Goal: Task Accomplishment & Management: Use online tool/utility

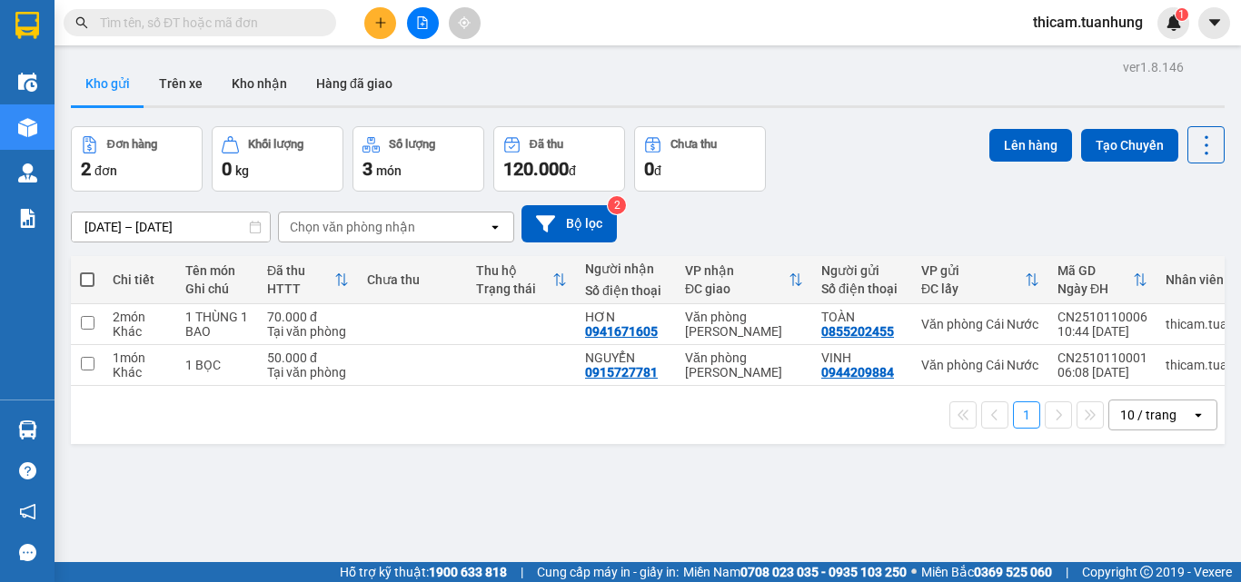
click at [88, 275] on span at bounding box center [87, 280] width 15 height 15
click at [87, 271] on input "checkbox" at bounding box center [87, 271] width 0 height 0
checkbox input "true"
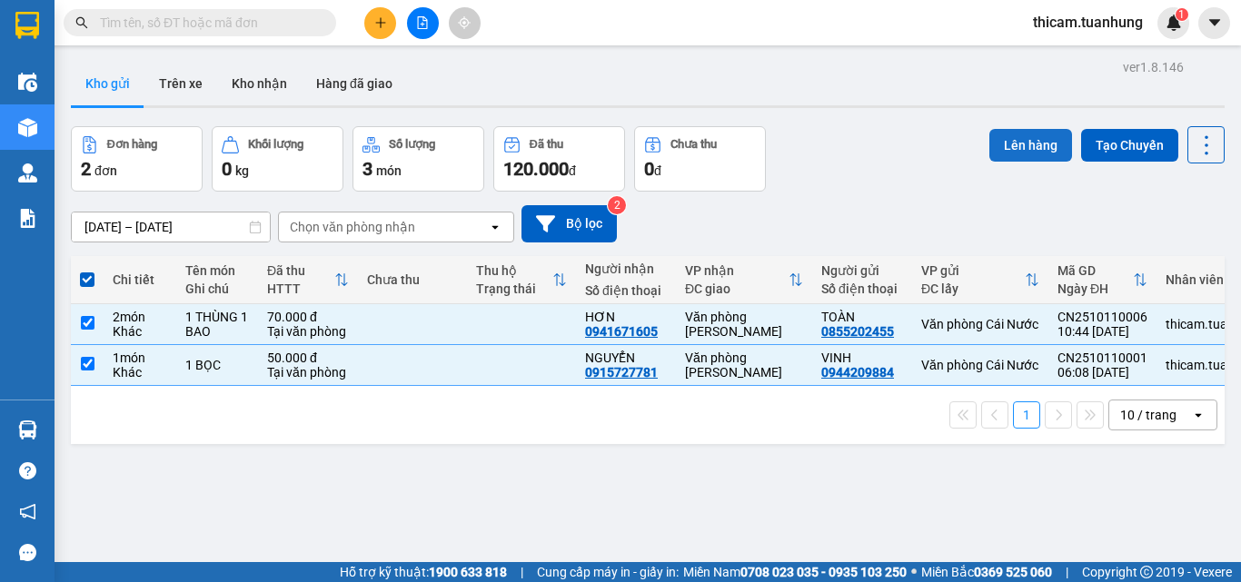
click at [1016, 150] on button "Lên hàng" at bounding box center [1030, 145] width 83 height 33
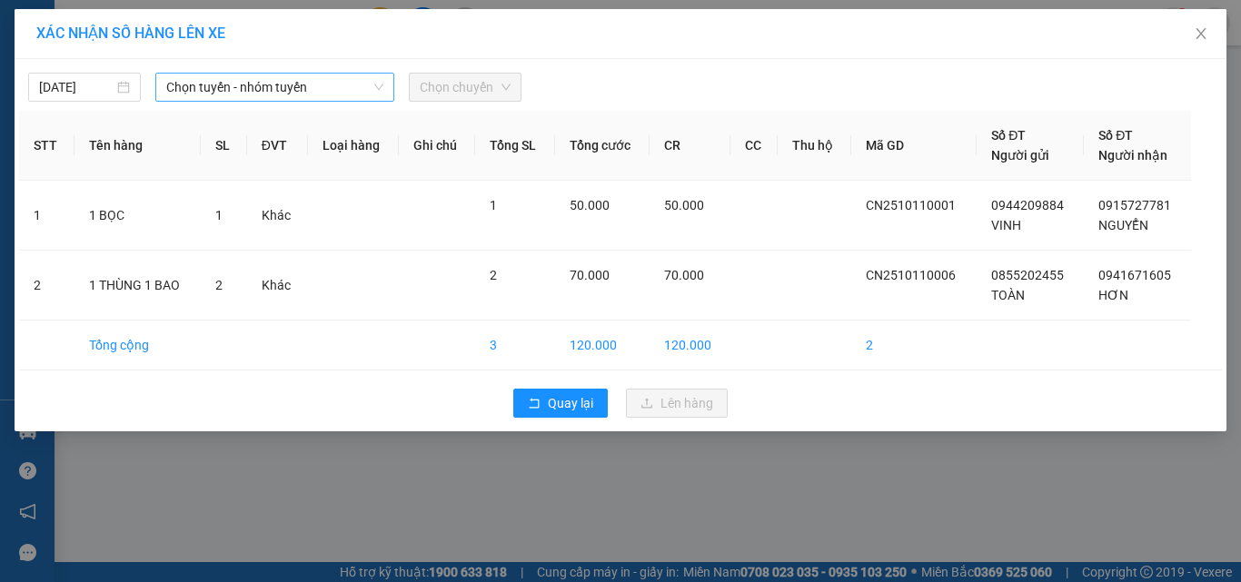
click at [306, 84] on span "Chọn tuyến - nhóm tuyến" at bounding box center [274, 87] width 217 height 27
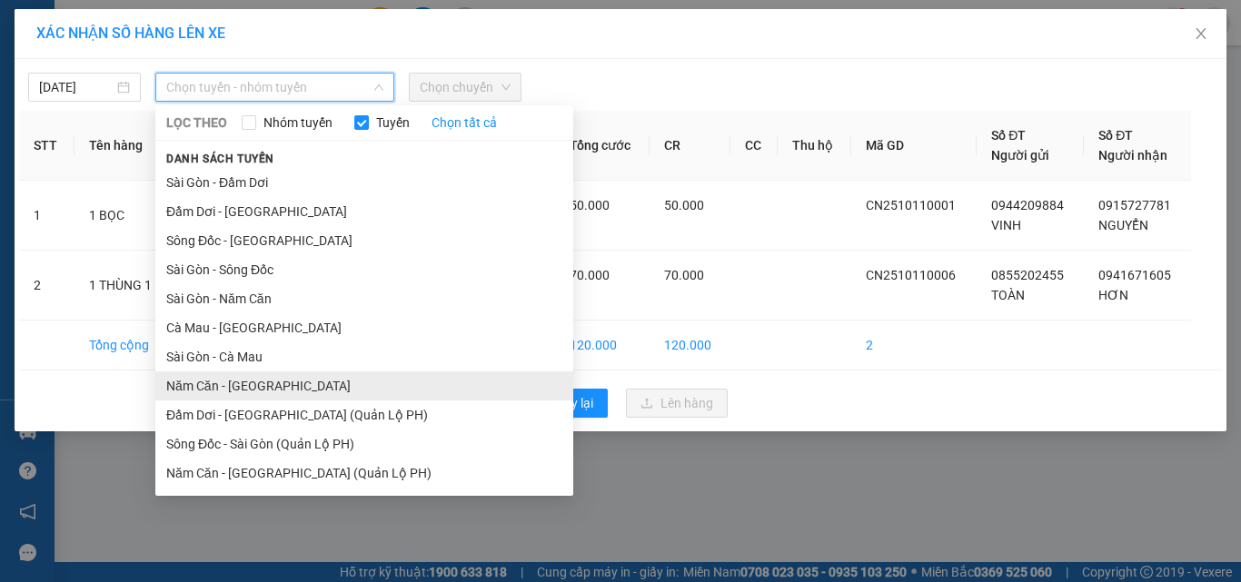
click at [241, 386] on li "Năm Căn - [GEOGRAPHIC_DATA]" at bounding box center [364, 386] width 418 height 29
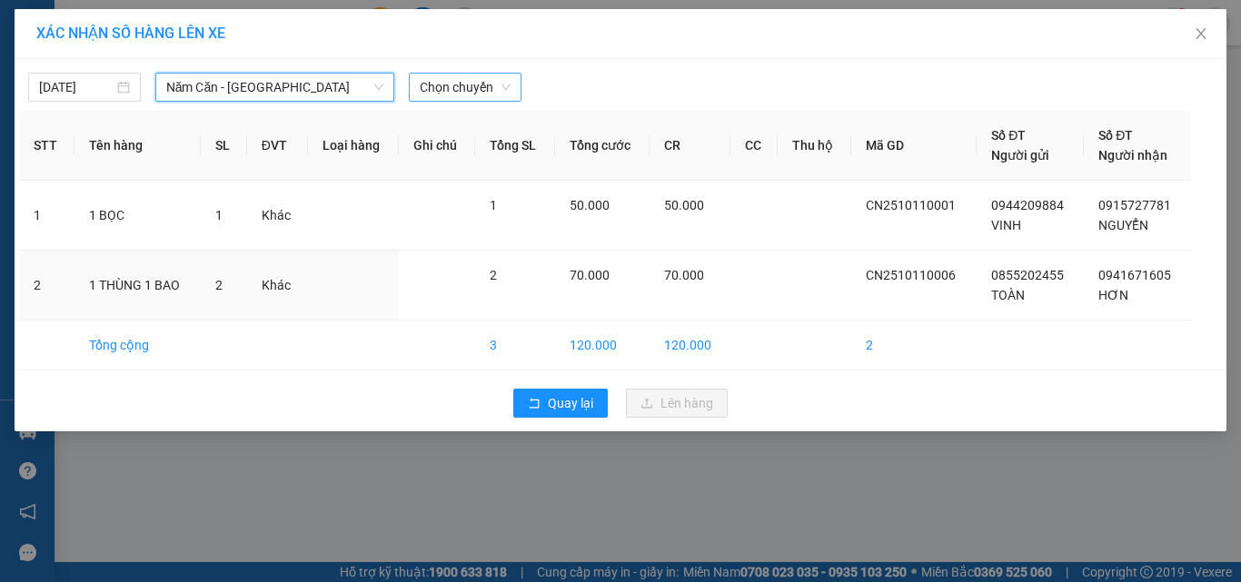
click at [499, 84] on span "Chọn chuyến" at bounding box center [465, 87] width 91 height 27
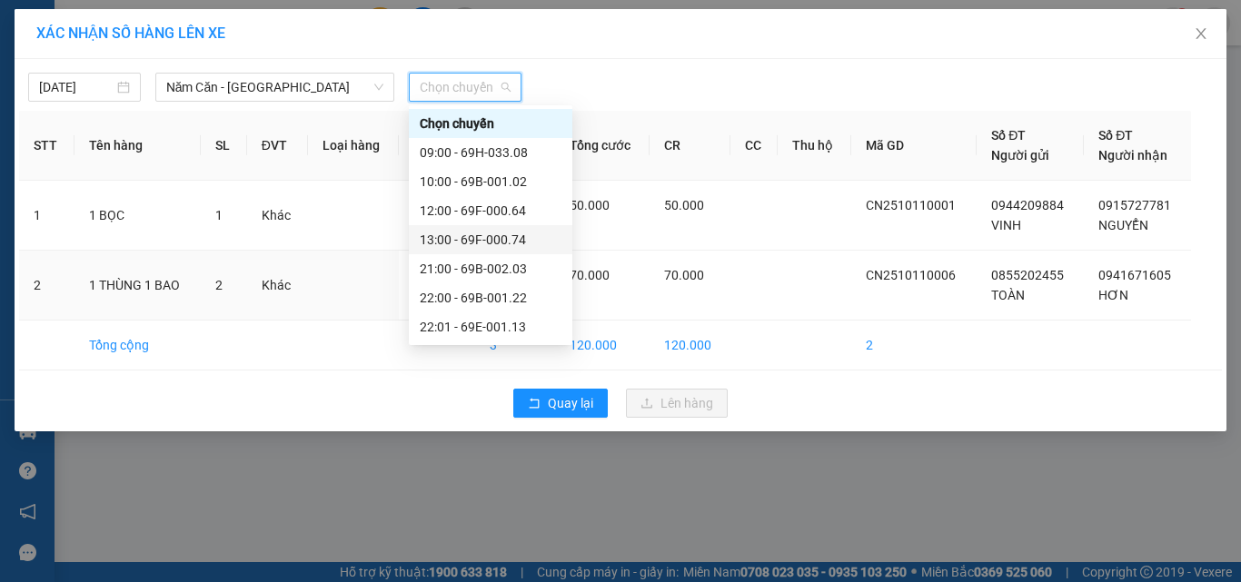
click at [501, 242] on div "13:00 - 69F-000.74" at bounding box center [491, 240] width 142 height 20
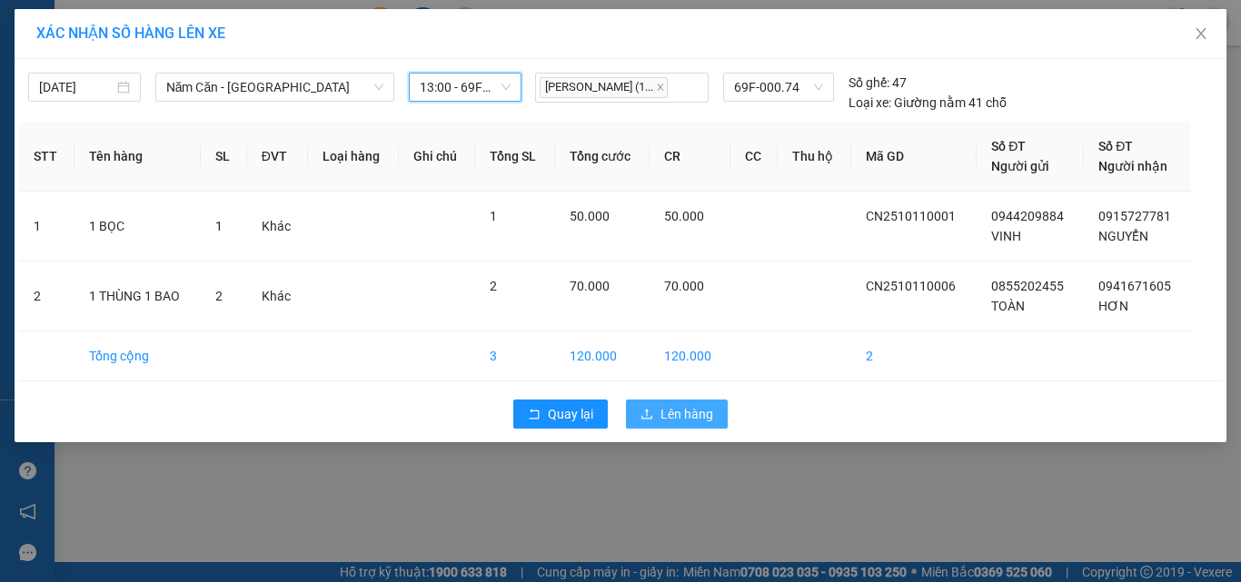
click at [670, 419] on span "Lên hàng" at bounding box center [686, 414] width 53 height 20
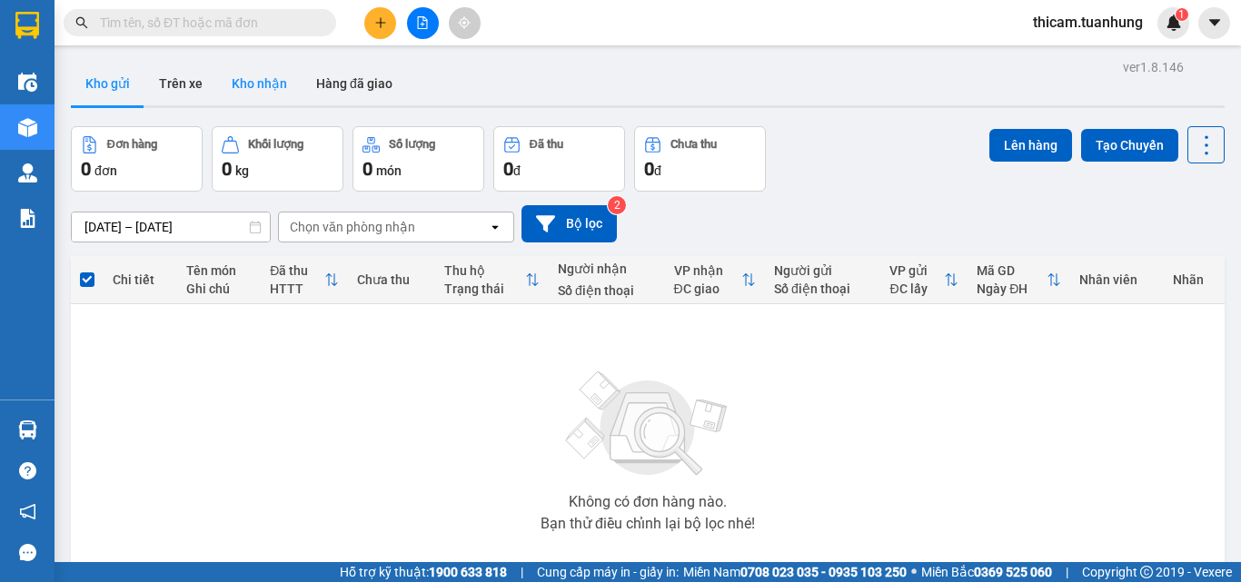
click at [257, 83] on button "Kho nhận" at bounding box center [259, 84] width 84 height 44
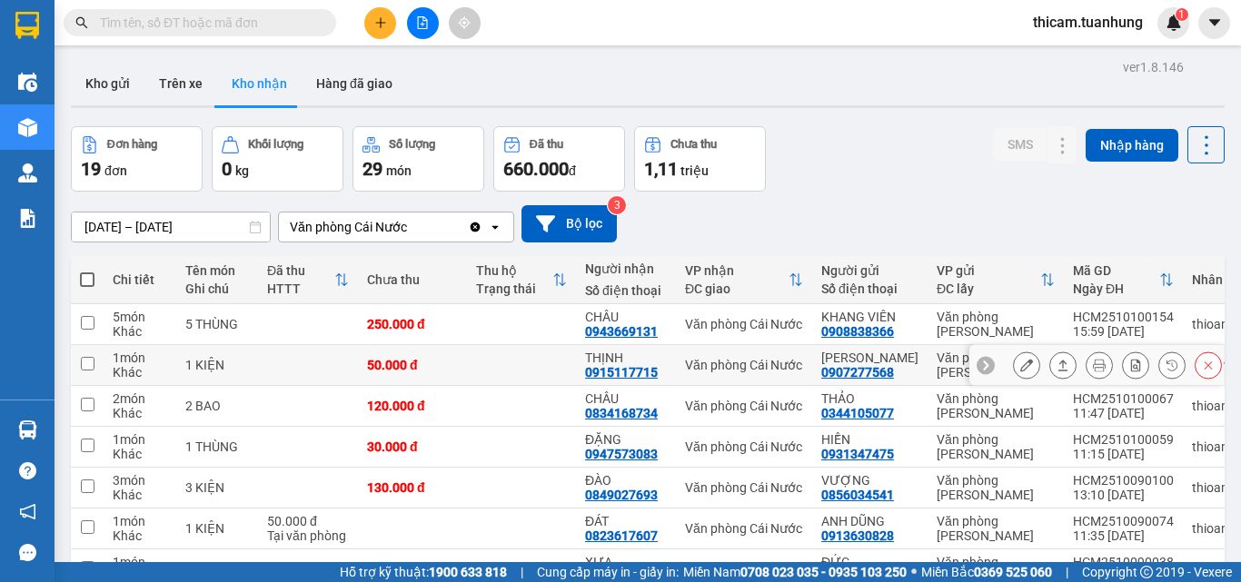
scroll to position [182, 0]
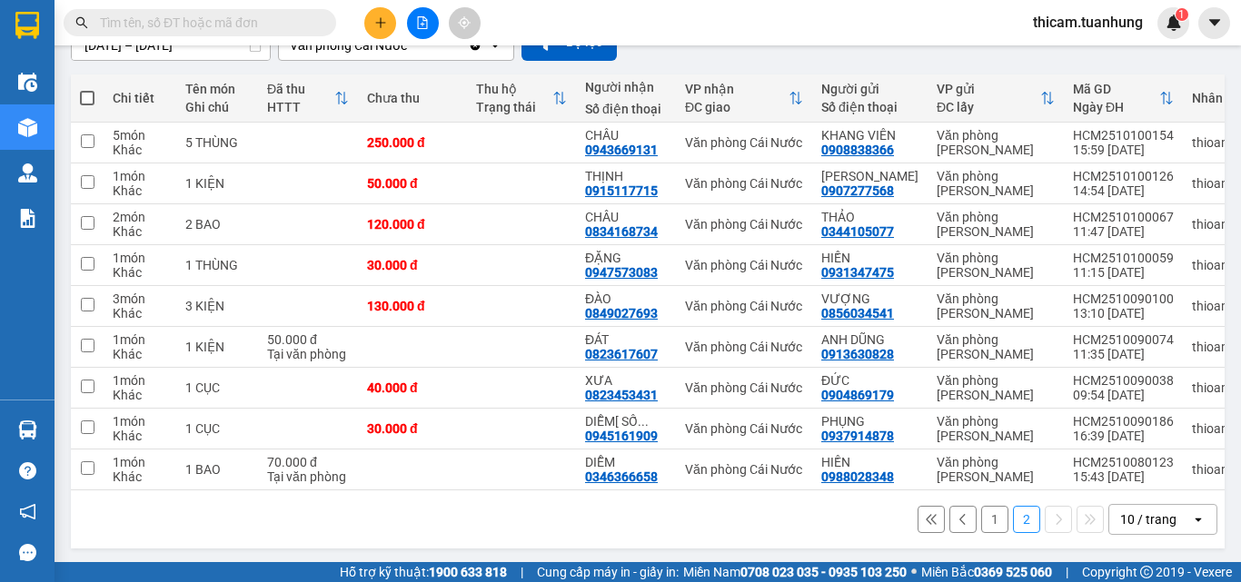
click at [981, 519] on button "1" at bounding box center [994, 519] width 27 height 27
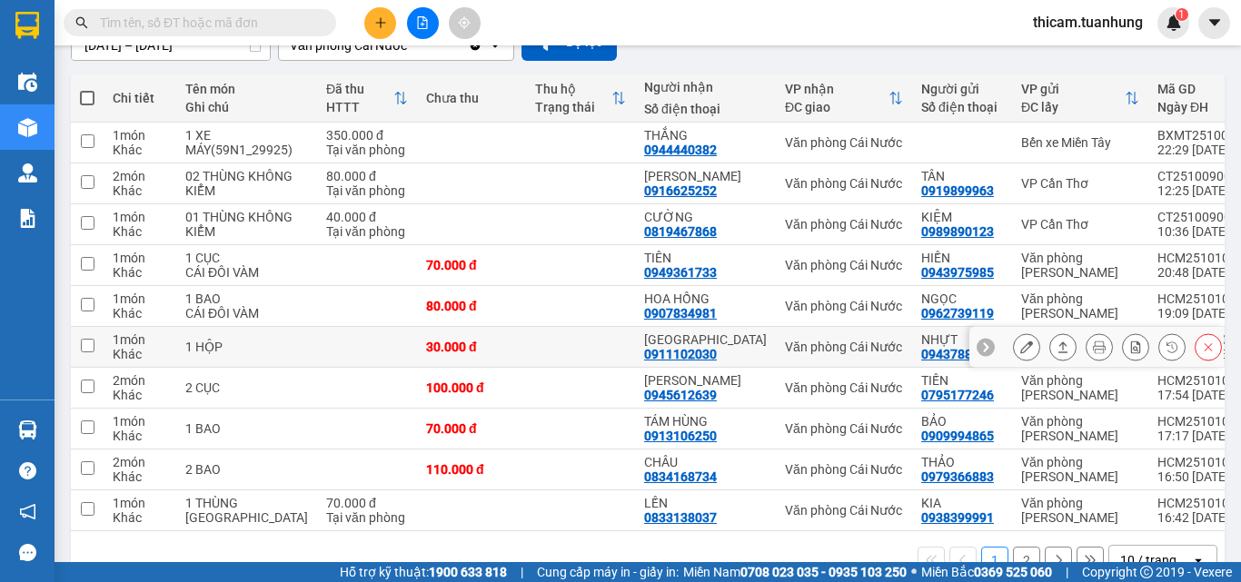
click at [1058, 345] on icon at bounding box center [1063, 347] width 10 height 11
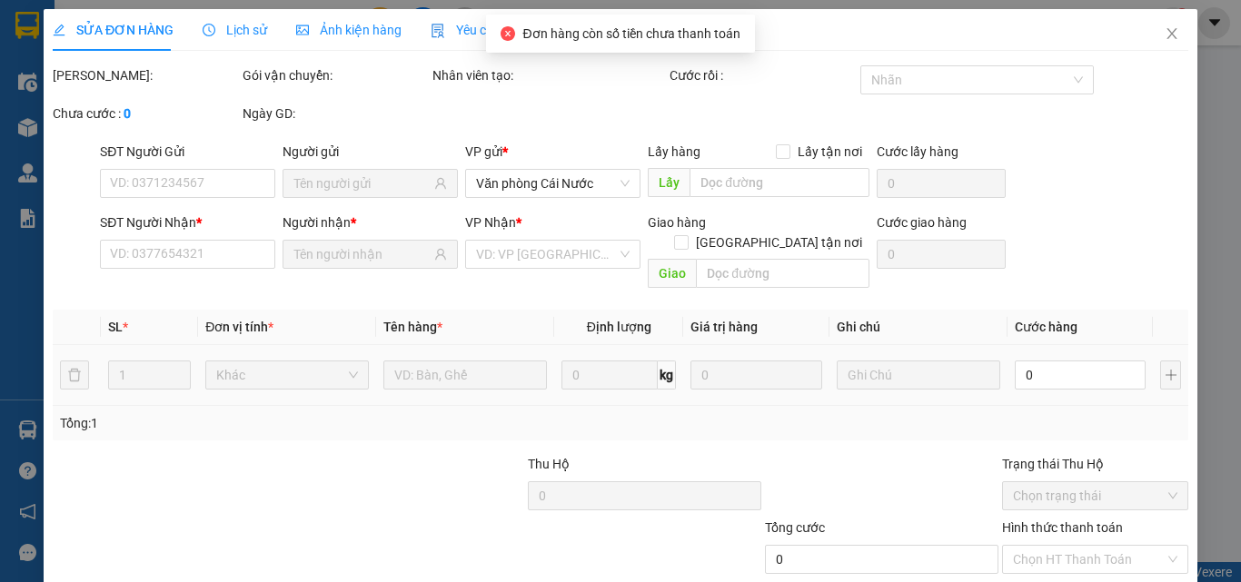
type input "0943788988"
type input "NHỰT"
type input "0911102030"
type input "[GEOGRAPHIC_DATA]"
type input "30.000"
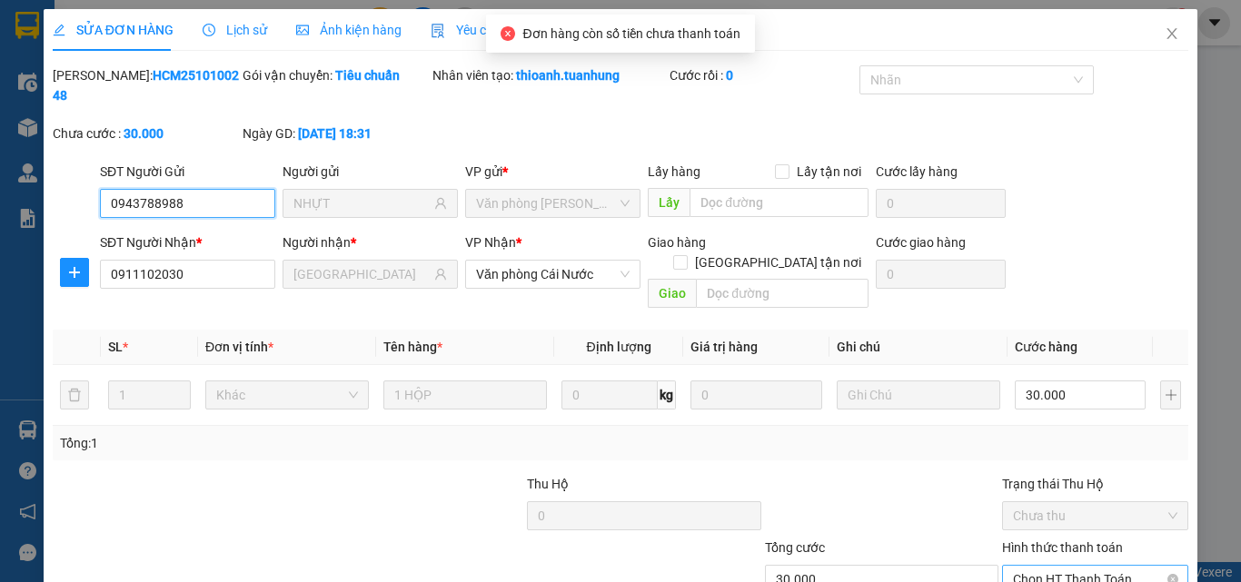
scroll to position [94, 0]
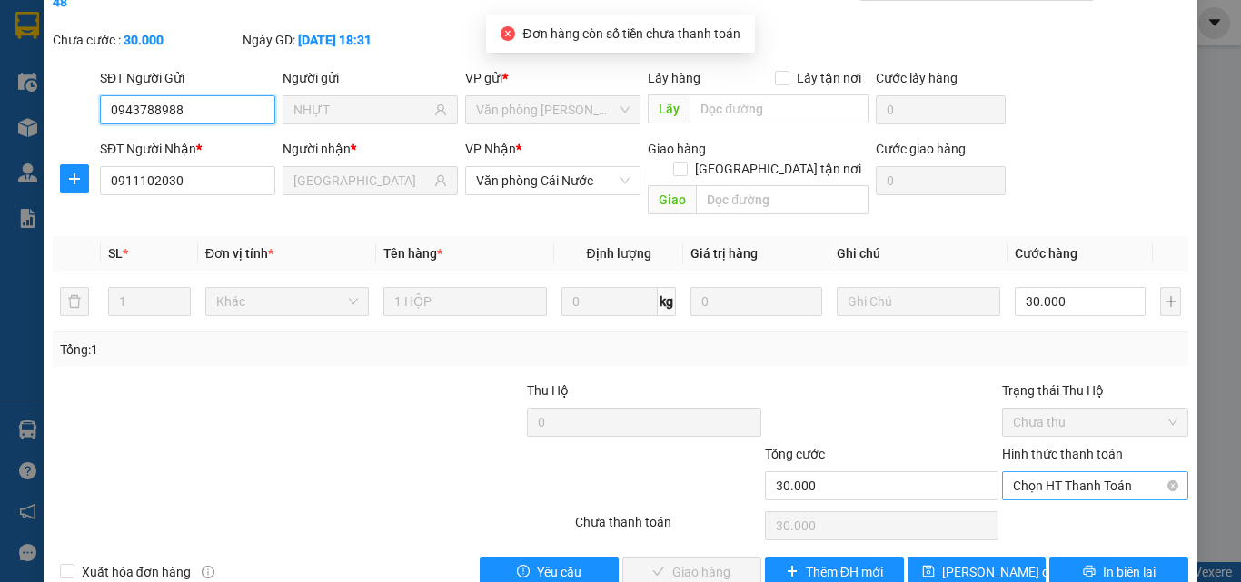
click at [1058, 472] on span "Chọn HT Thanh Toán" at bounding box center [1095, 485] width 164 height 27
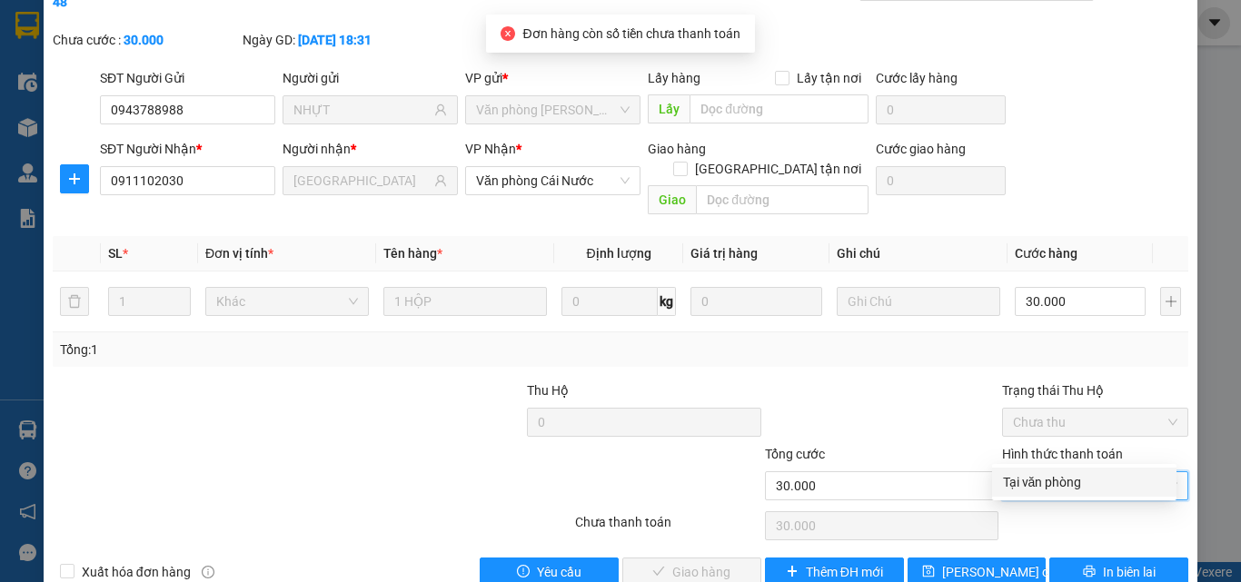
click at [1060, 480] on div "Tại văn phòng" at bounding box center [1084, 482] width 163 height 20
type input "0"
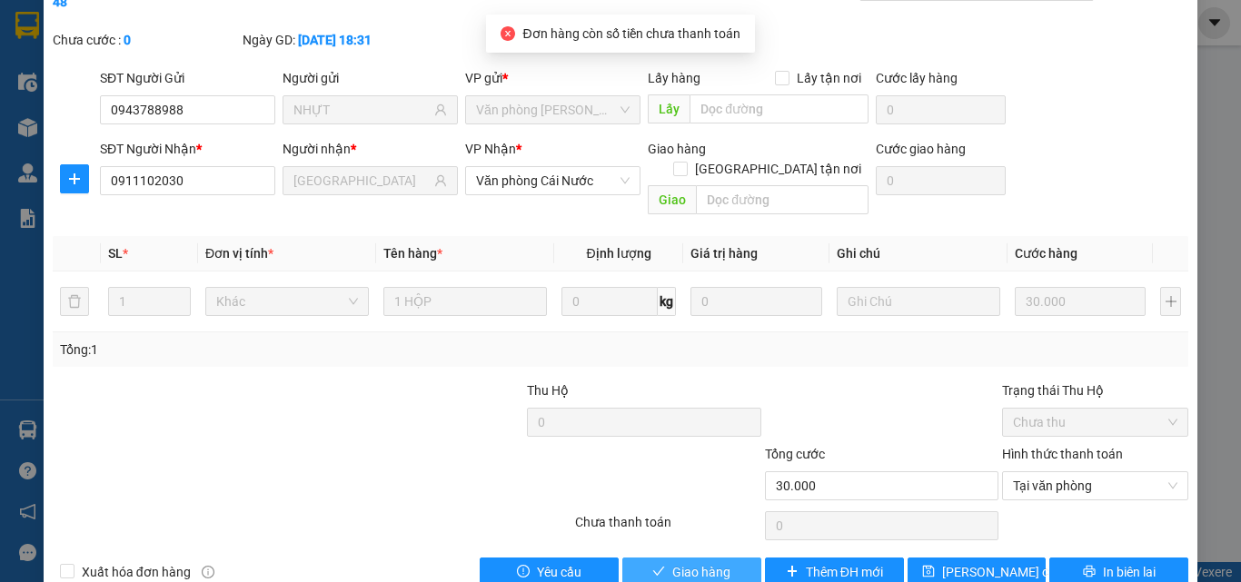
click at [716, 551] on span "Giao hàng" at bounding box center [701, 572] width 58 height 20
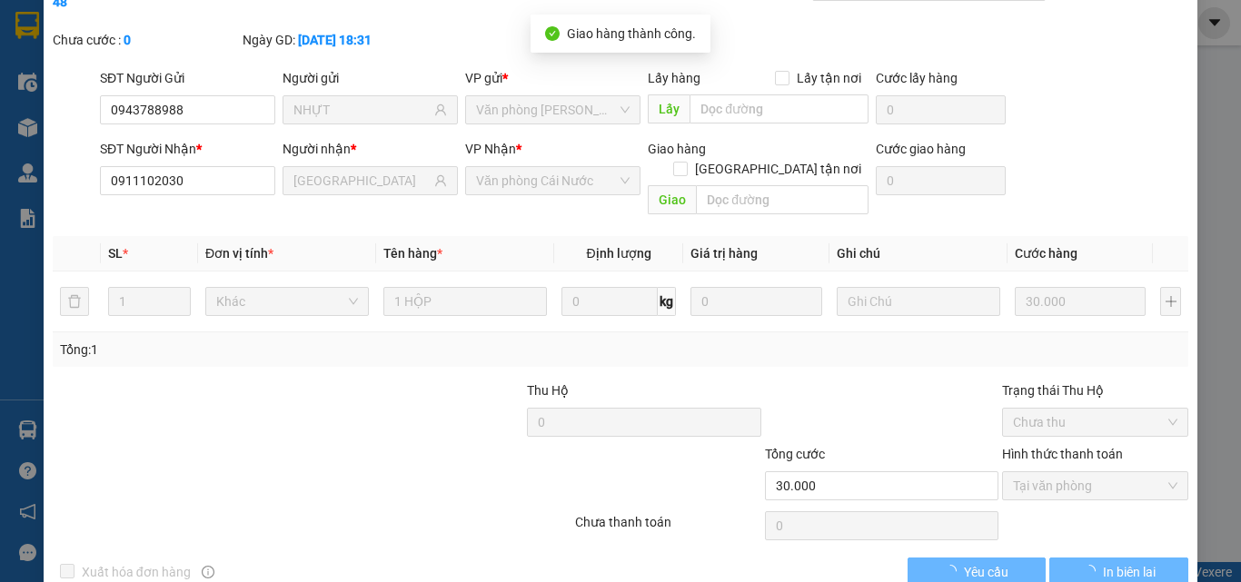
scroll to position [0, 0]
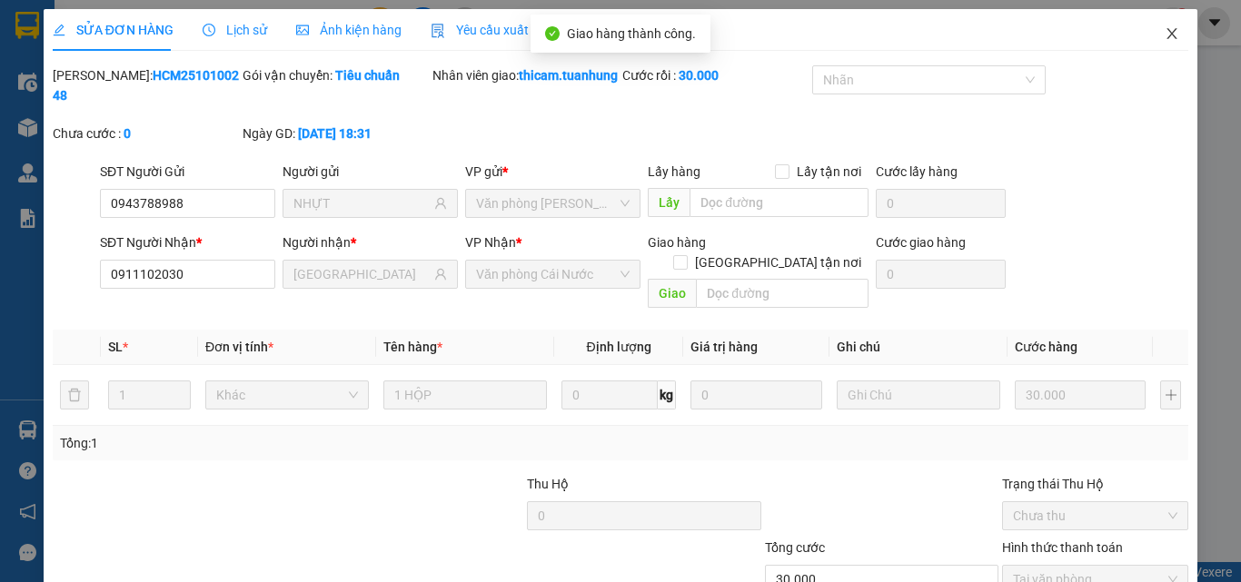
click at [1165, 32] on icon "close" at bounding box center [1172, 33] width 15 height 15
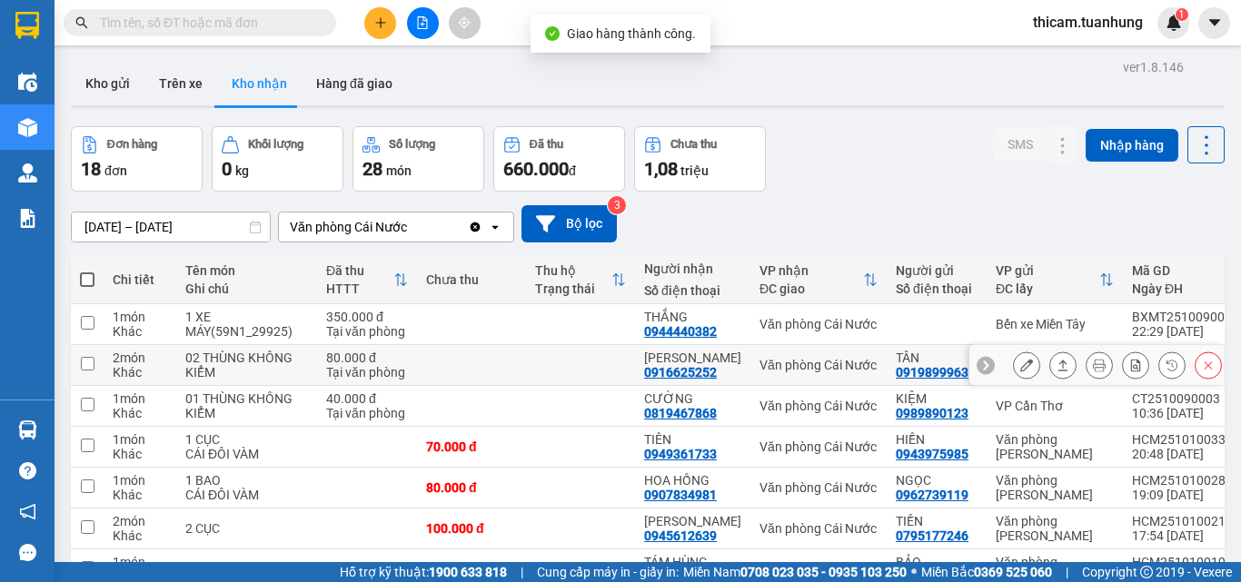
scroll to position [233, 0]
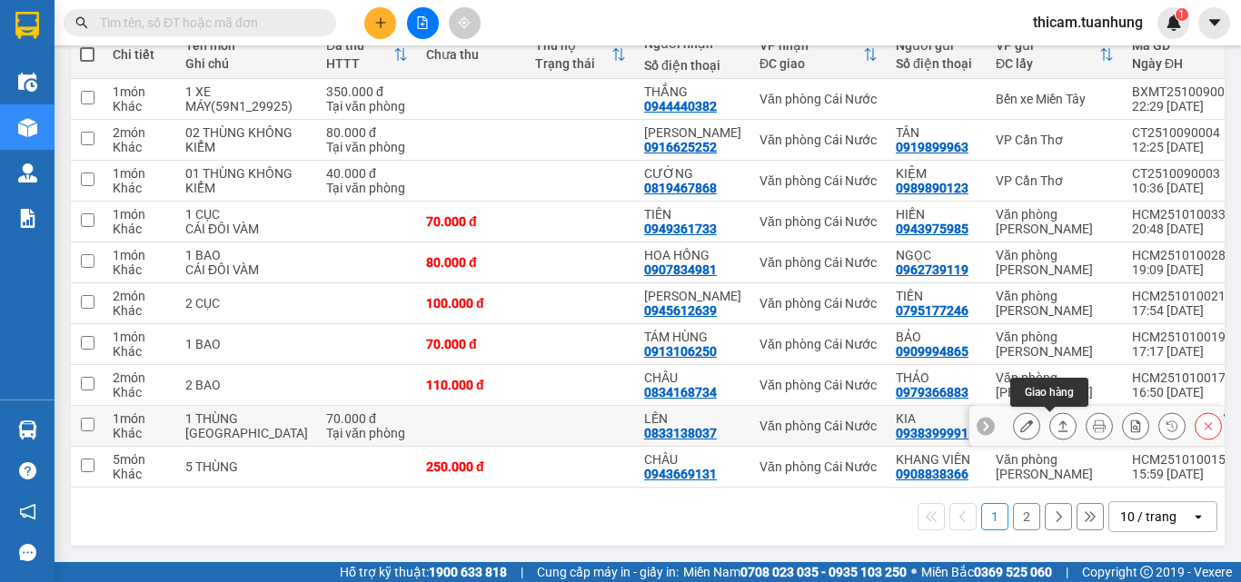
click at [1057, 420] on icon at bounding box center [1063, 426] width 13 height 13
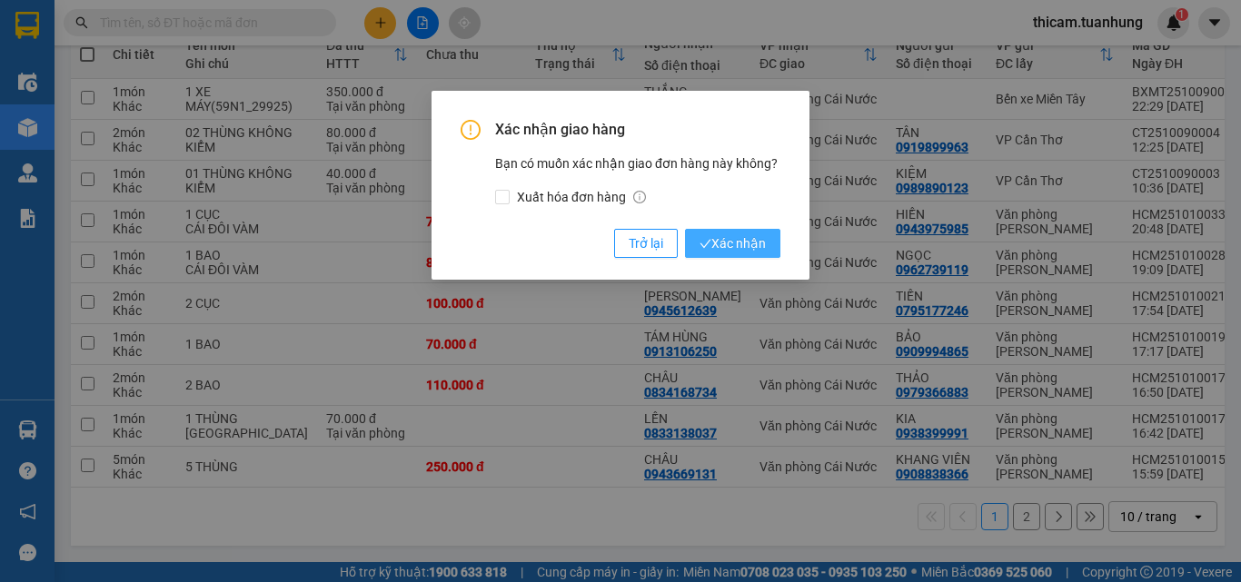
click at [759, 244] on span "Xác nhận" at bounding box center [733, 243] width 66 height 20
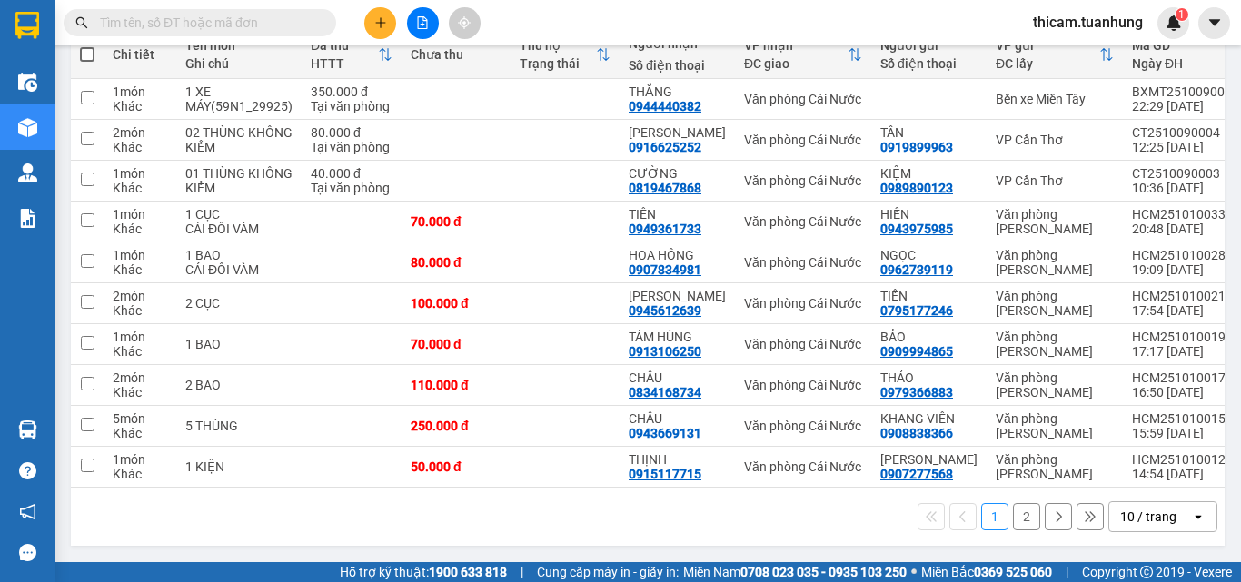
click at [1019, 517] on button "2" at bounding box center [1026, 516] width 27 height 27
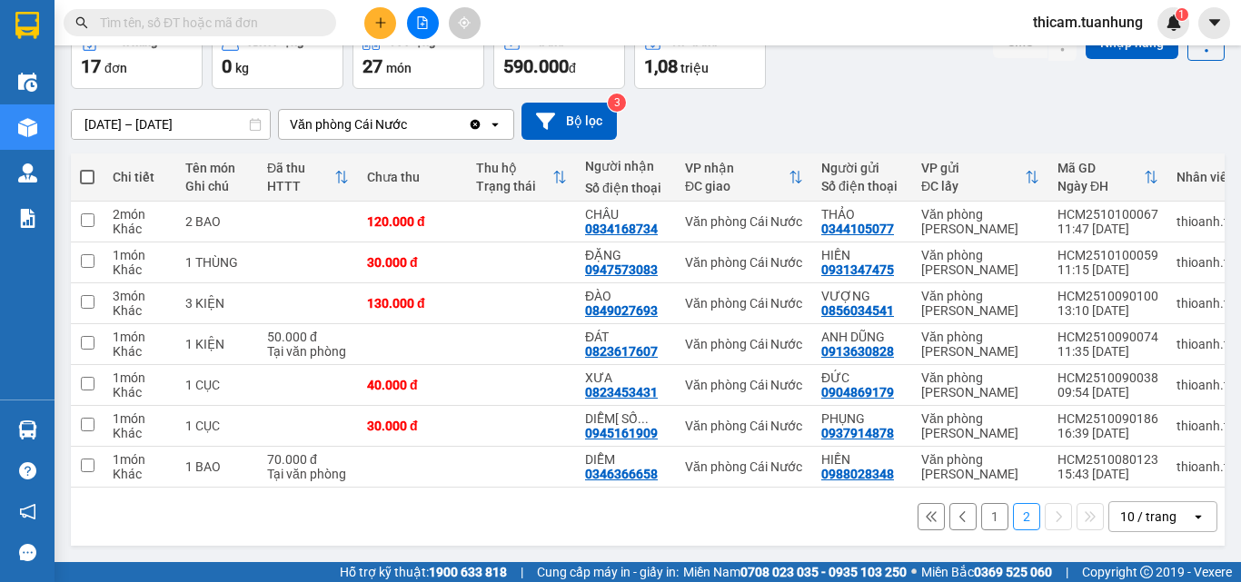
scroll to position [110, 0]
click at [1050, 420] on button at bounding box center [1062, 427] width 25 height 32
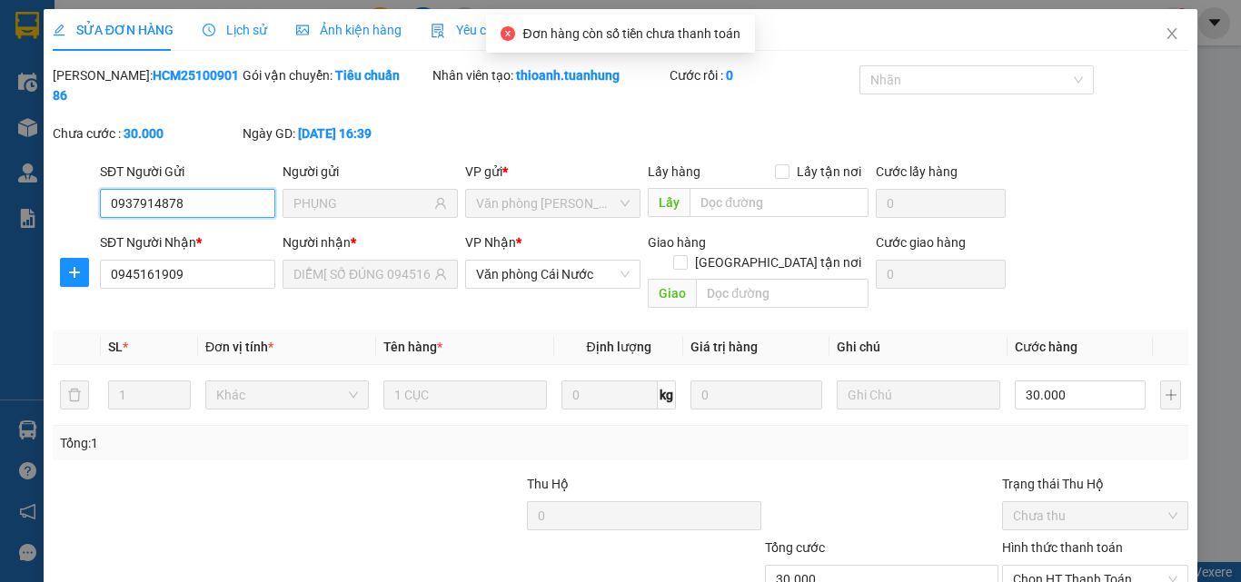
scroll to position [94, 0]
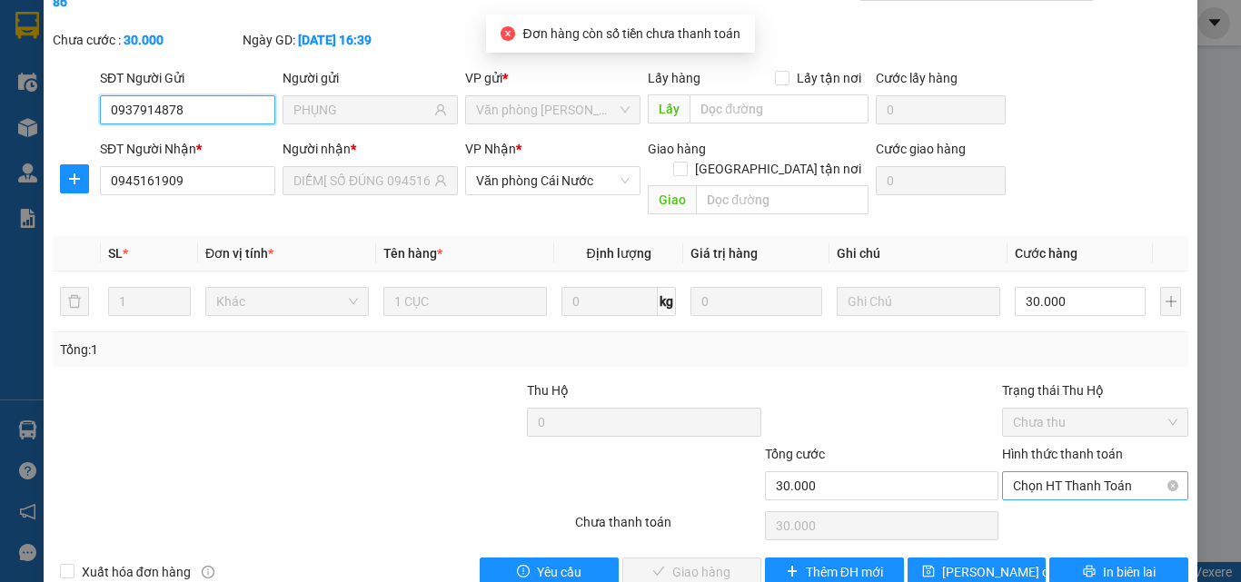
click at [1032, 472] on span "Chọn HT Thanh Toán" at bounding box center [1095, 485] width 164 height 27
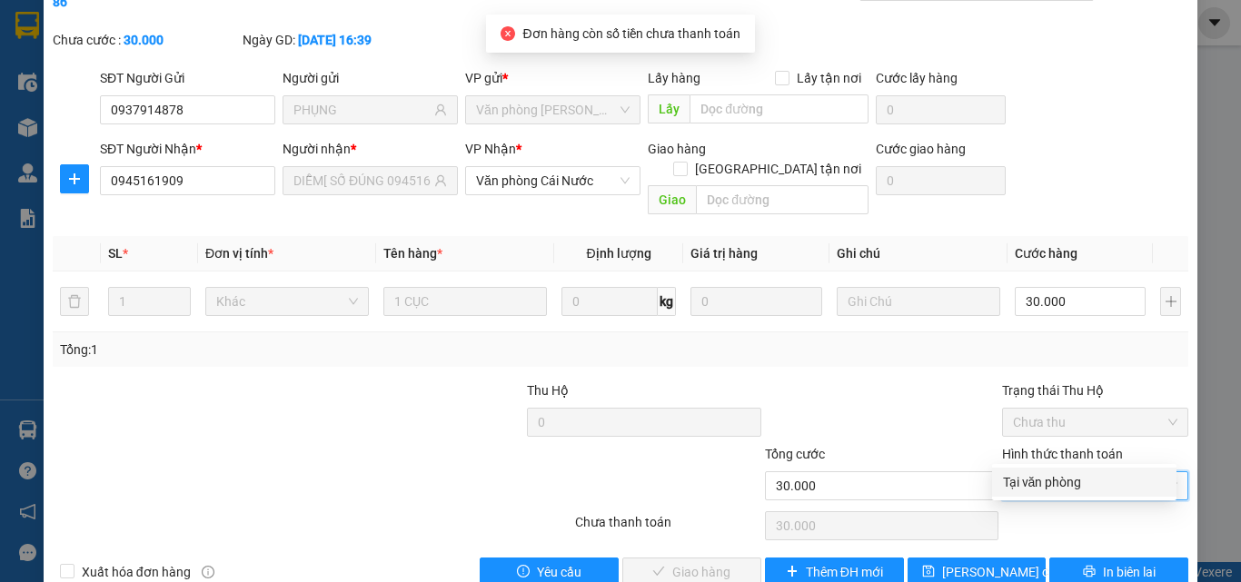
click at [1043, 474] on div "Tại văn phòng" at bounding box center [1084, 482] width 163 height 20
type input "0"
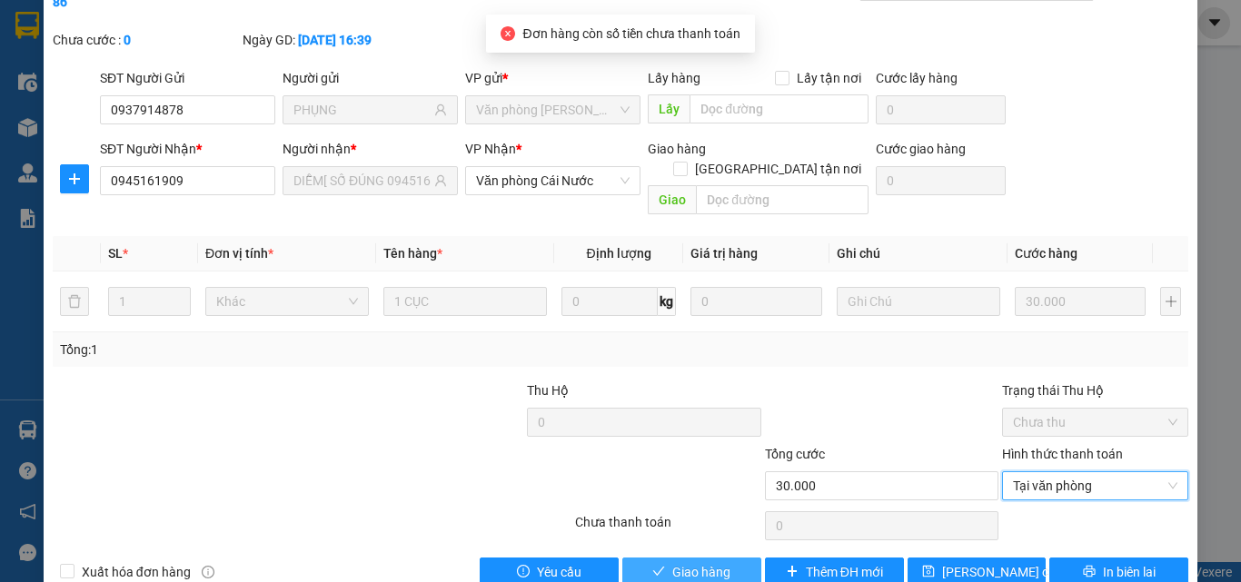
click at [682, 551] on span "Giao hàng" at bounding box center [701, 572] width 58 height 20
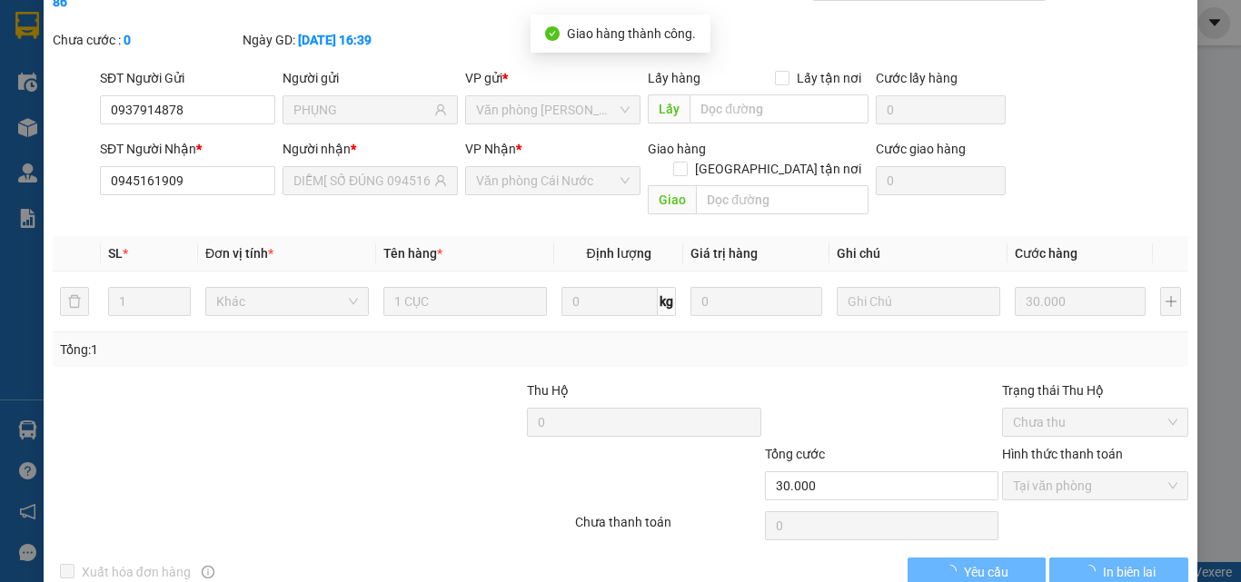
scroll to position [0, 0]
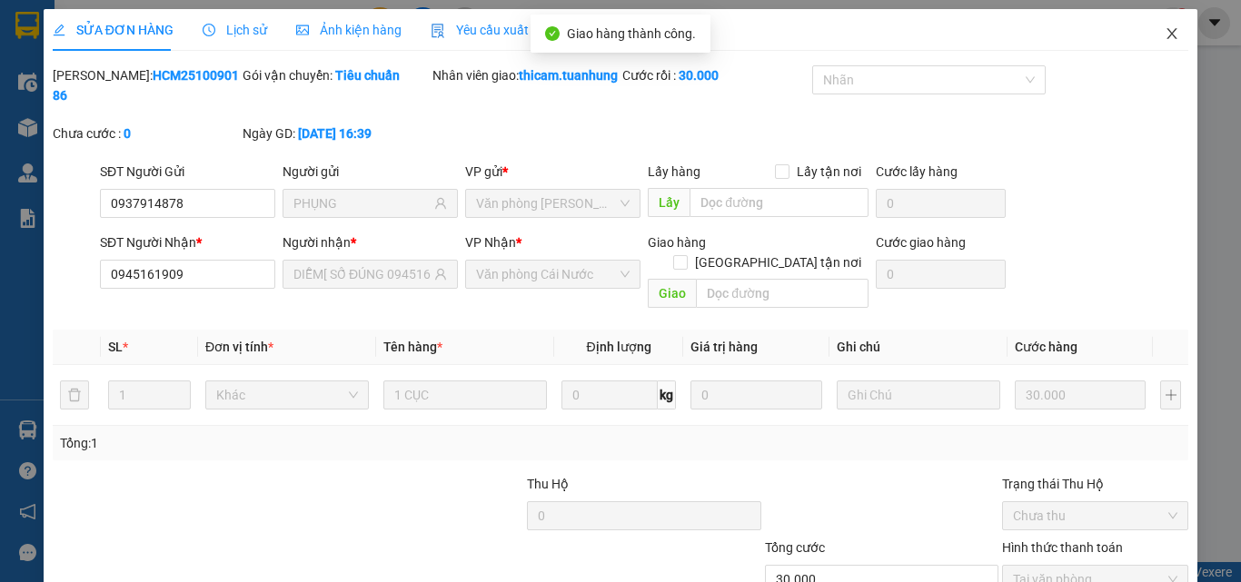
click at [1150, 37] on span "Close" at bounding box center [1171, 34] width 51 height 51
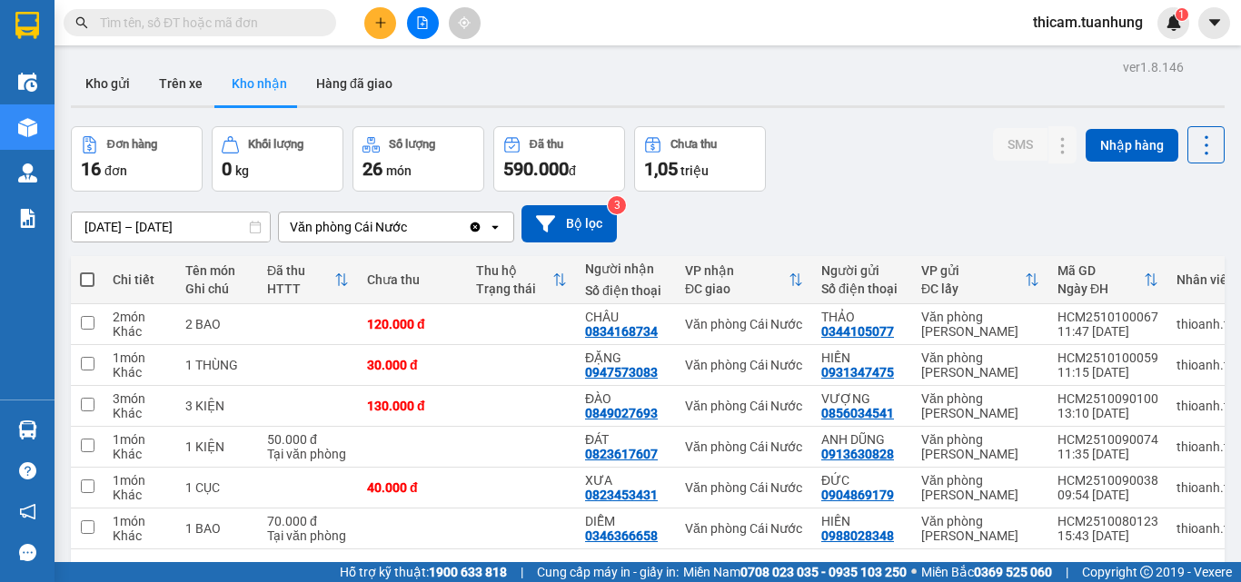
scroll to position [84, 0]
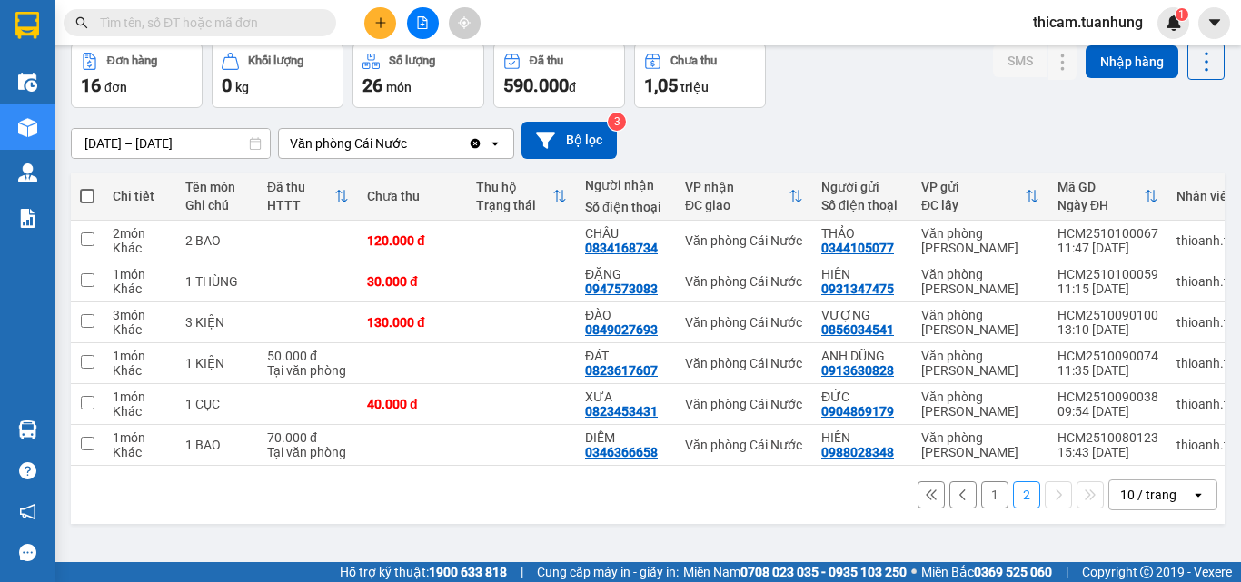
click at [981, 506] on button "1" at bounding box center [994, 494] width 27 height 27
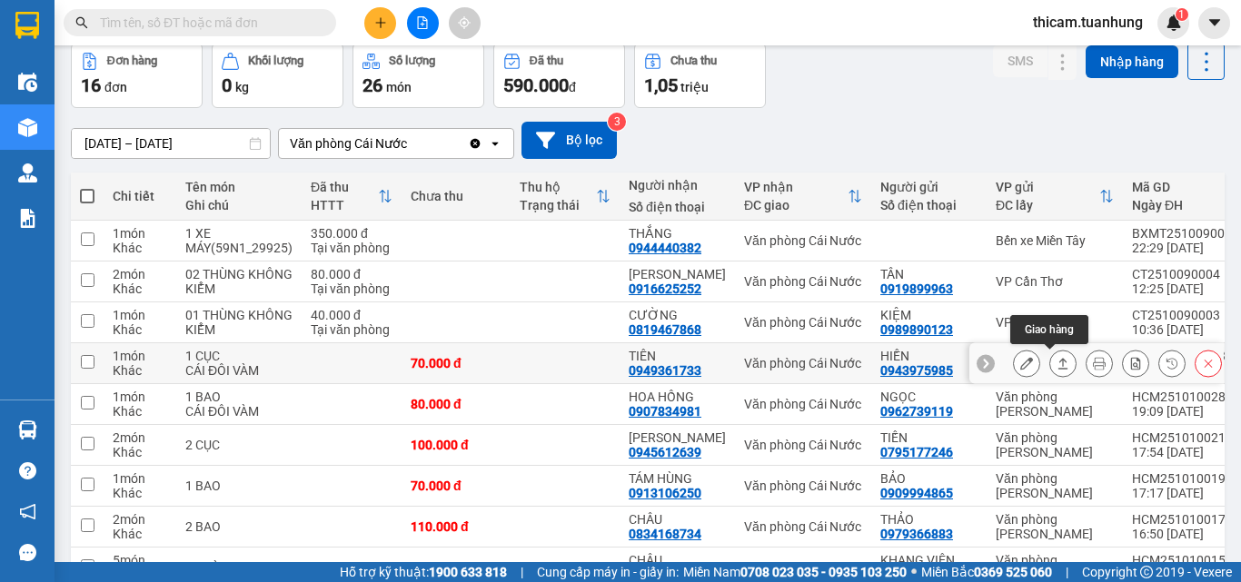
click at [1057, 360] on icon at bounding box center [1063, 363] width 13 height 13
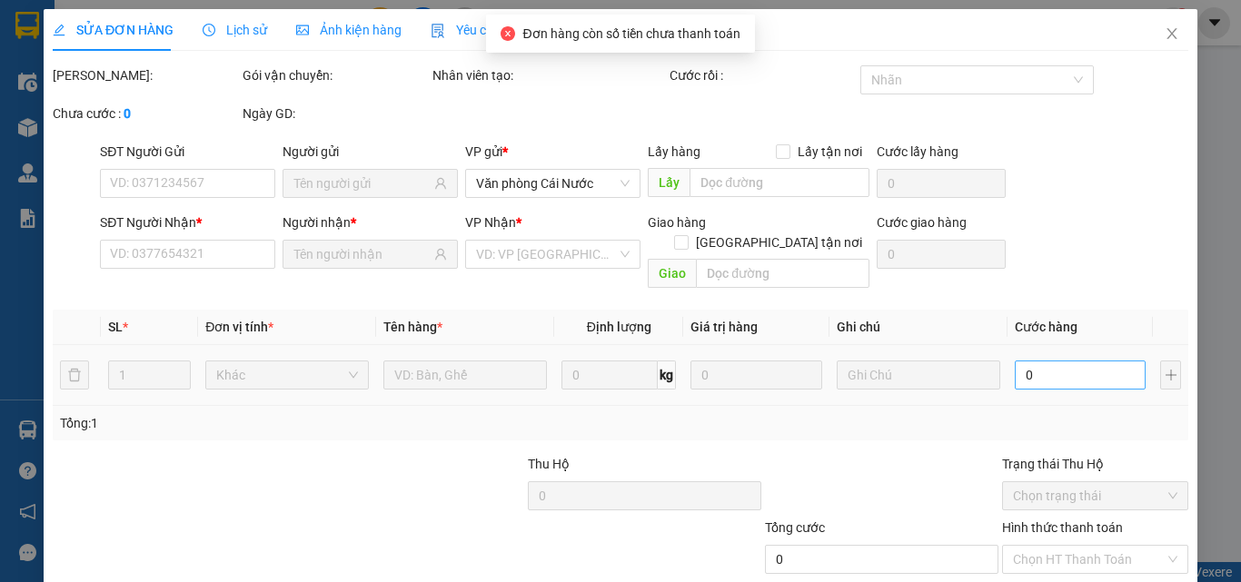
type input "0943975985"
type input "HIỀN"
type input "0949361733"
type input "TIÊN"
type input "70.000"
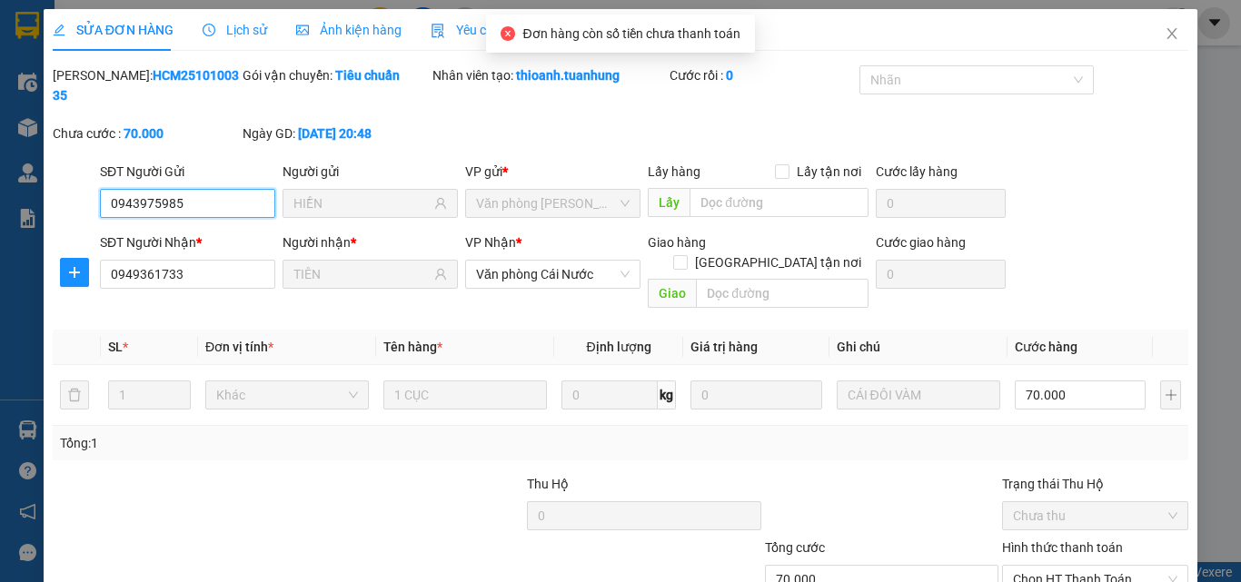
scroll to position [94, 0]
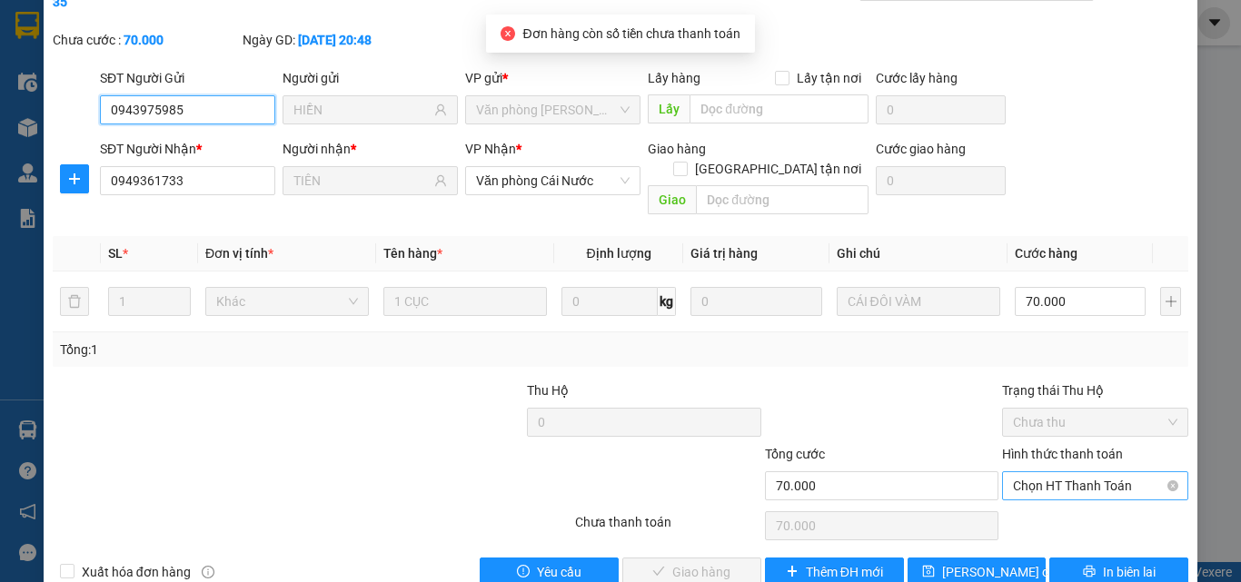
click at [1072, 472] on span "Chọn HT Thanh Toán" at bounding box center [1095, 485] width 164 height 27
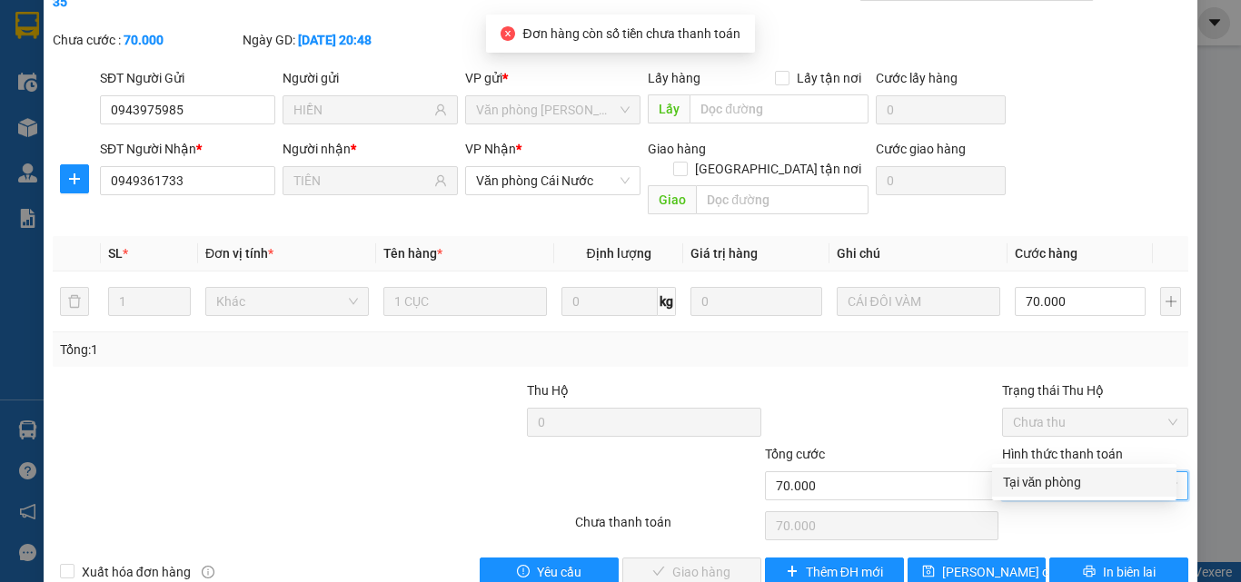
click at [1047, 485] on div "Tại văn phòng" at bounding box center [1084, 482] width 163 height 20
type input "0"
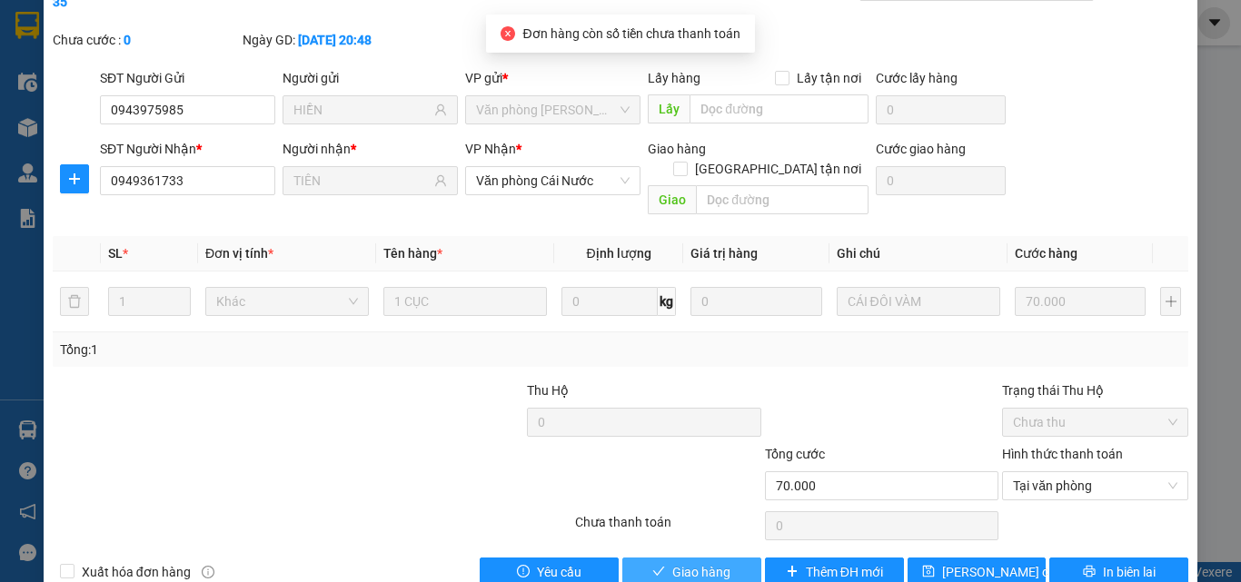
click at [689, 551] on span "Giao hàng" at bounding box center [701, 572] width 58 height 20
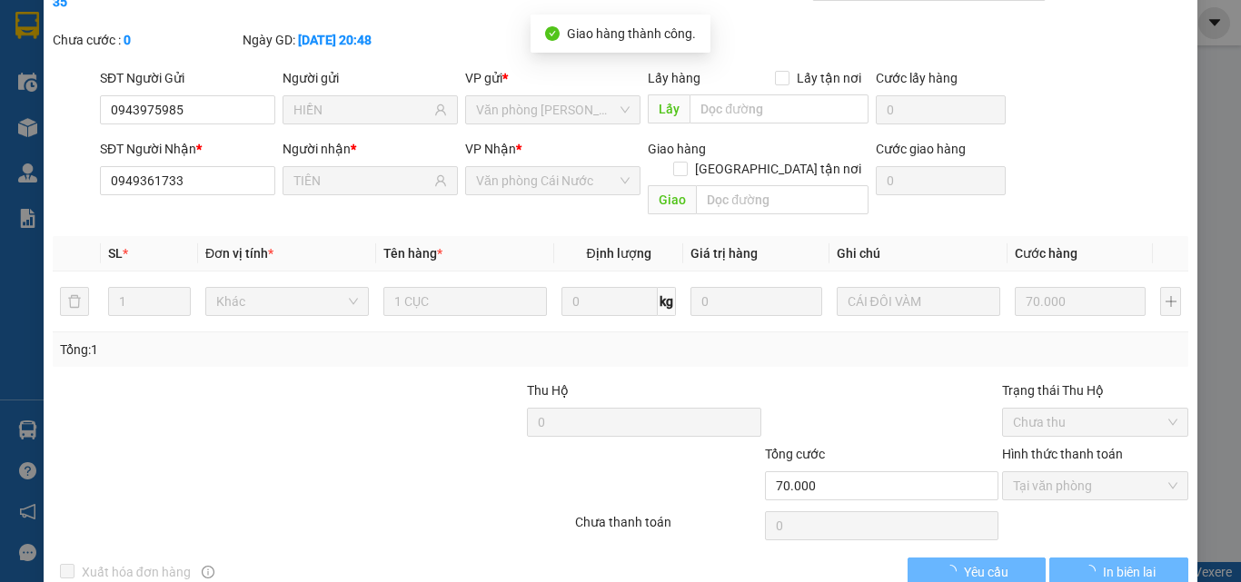
scroll to position [0, 0]
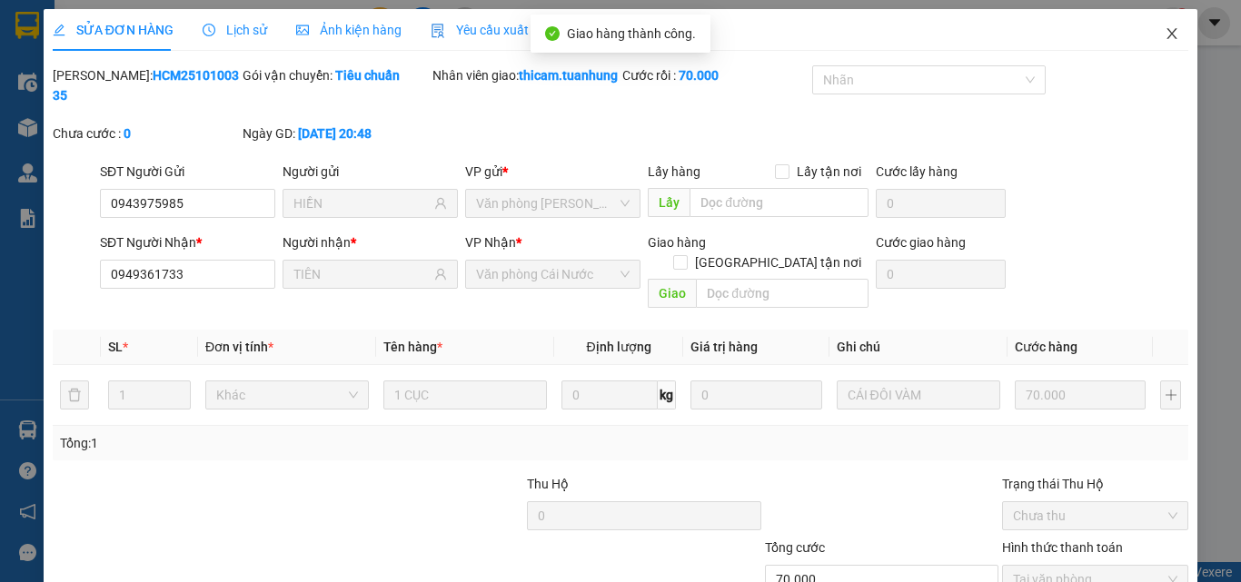
click at [1165, 33] on icon "close" at bounding box center [1172, 33] width 15 height 15
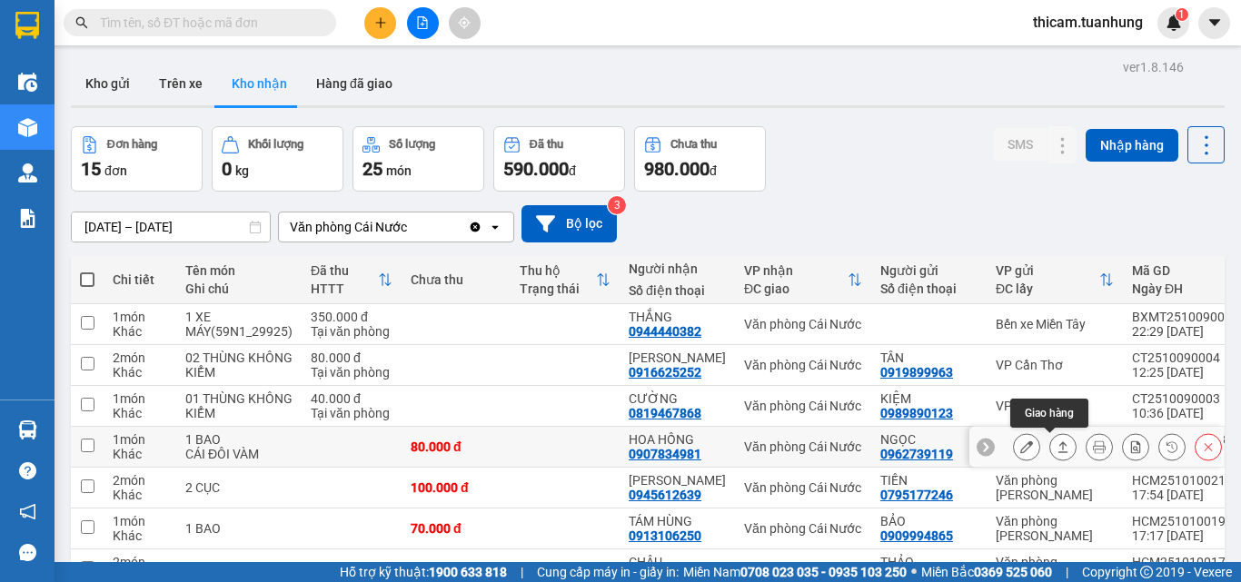
click at [1057, 450] on icon at bounding box center [1063, 447] width 13 height 13
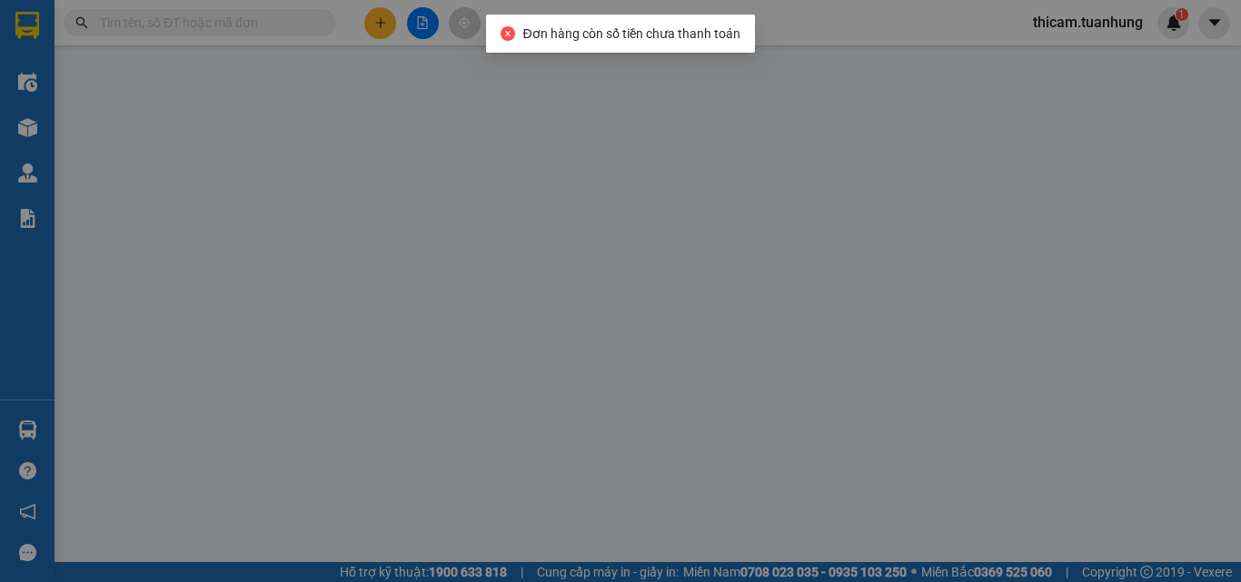
type input "0962739119"
type input "NGỌC"
type input "0907834981"
type input "HOA HỒNG"
type input "80.000"
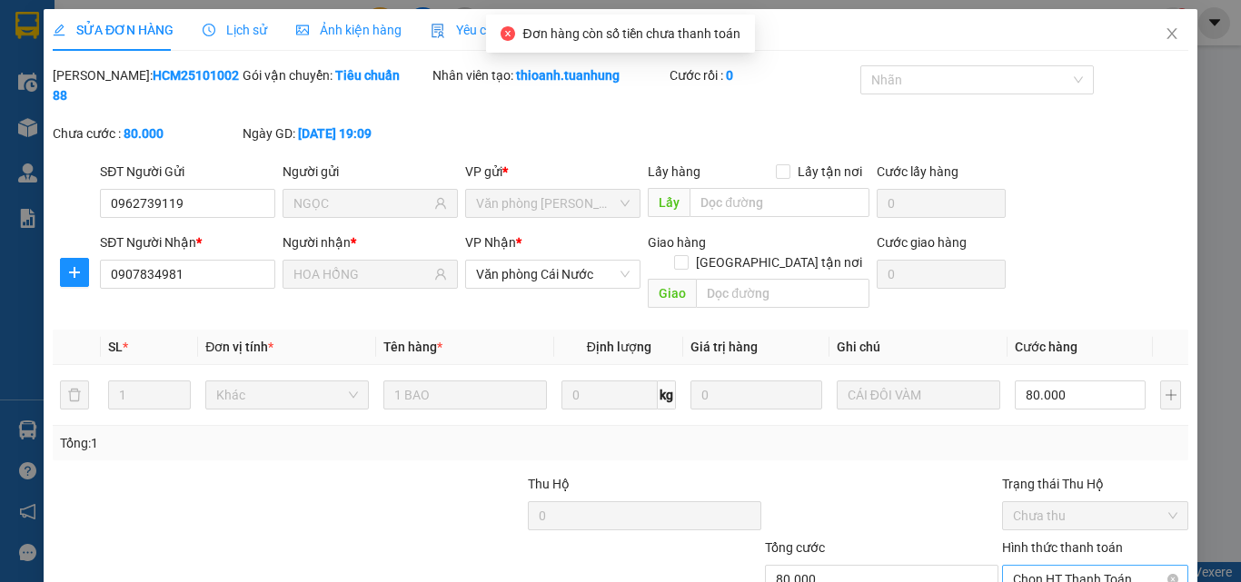
scroll to position [94, 0]
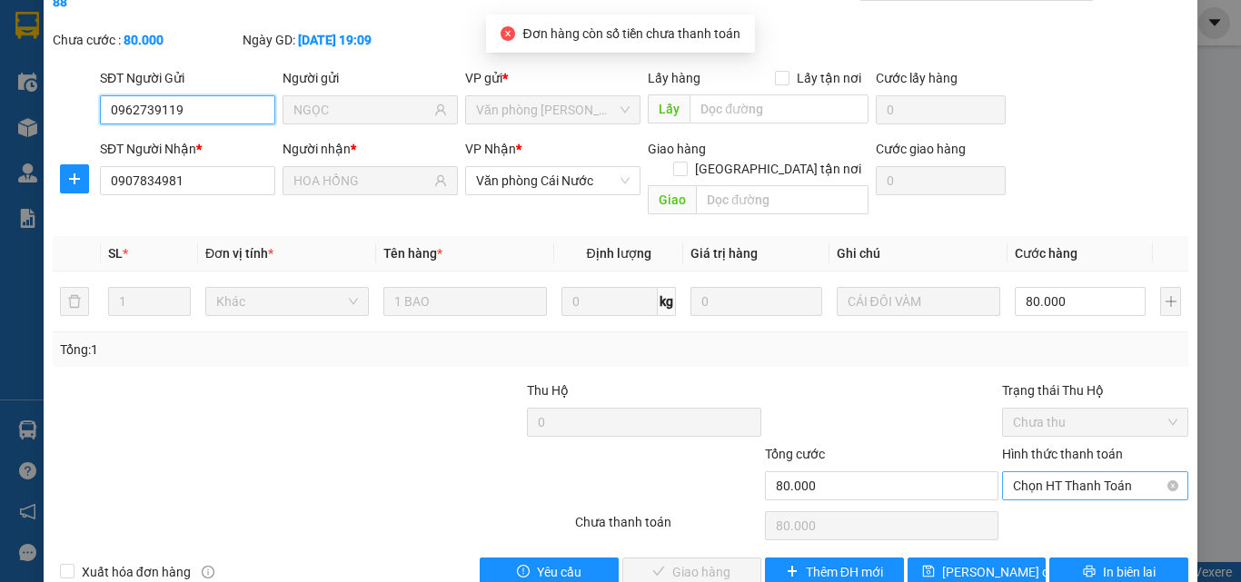
click at [1059, 472] on span "Chọn HT Thanh Toán" at bounding box center [1095, 485] width 164 height 27
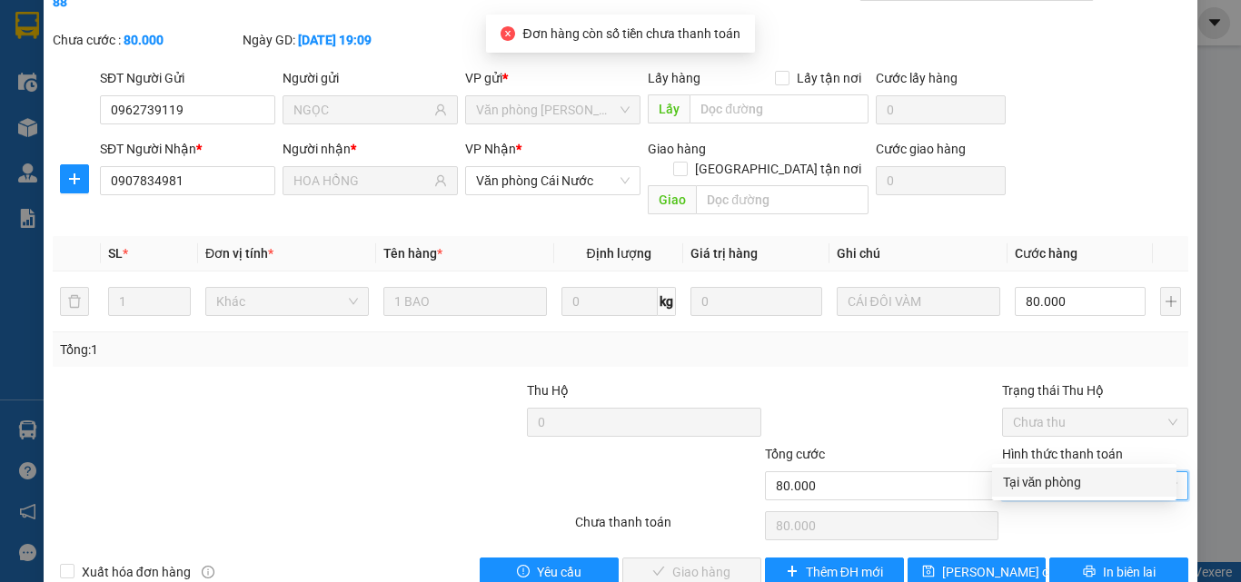
click at [1057, 482] on div "Tại văn phòng" at bounding box center [1084, 482] width 163 height 20
type input "0"
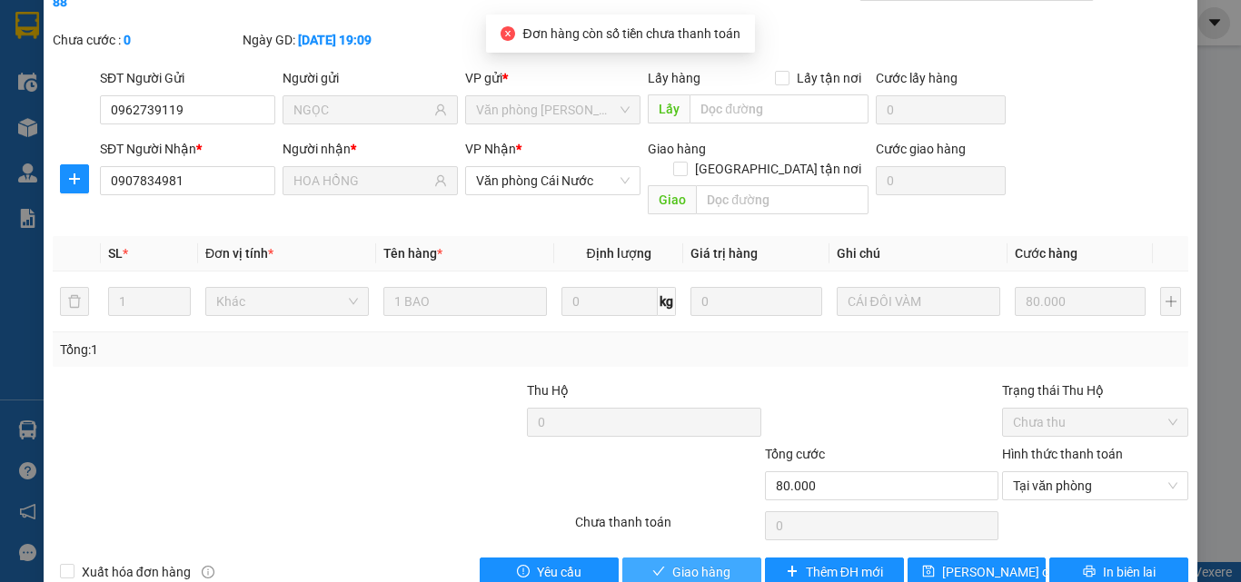
click at [700, 551] on span "Giao hàng" at bounding box center [701, 572] width 58 height 20
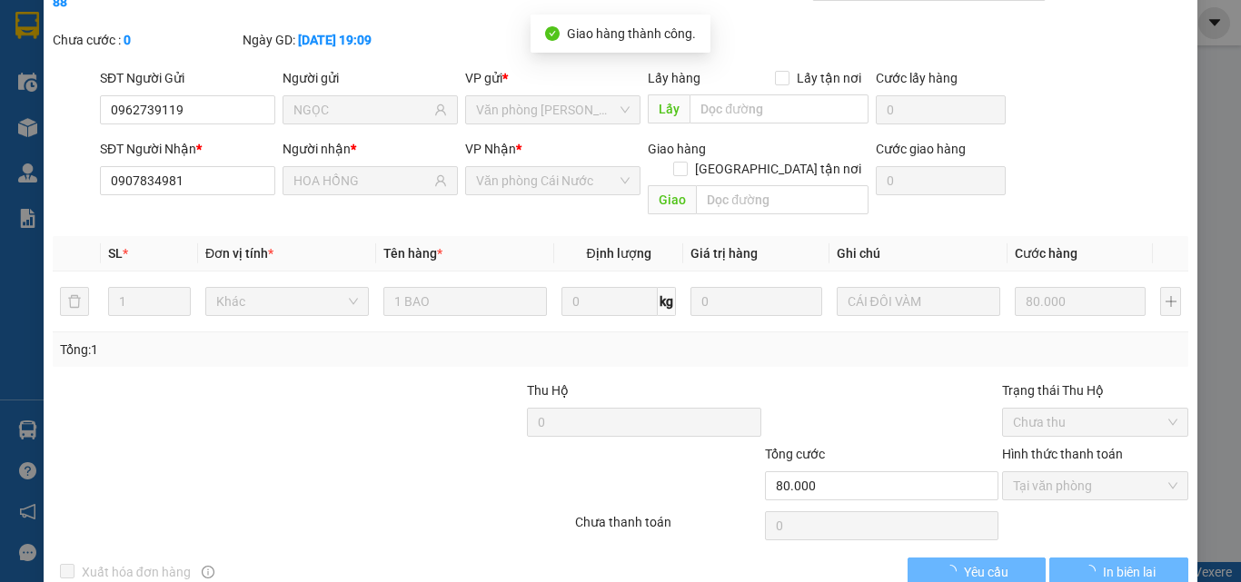
scroll to position [0, 0]
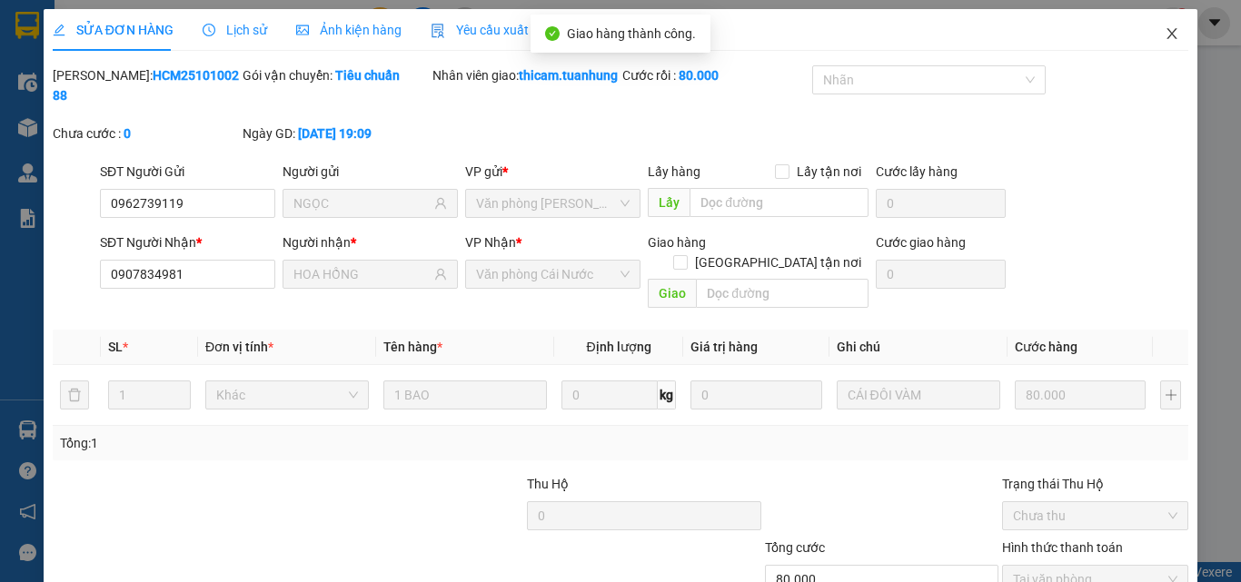
click at [1157, 26] on span "Close" at bounding box center [1171, 34] width 51 height 51
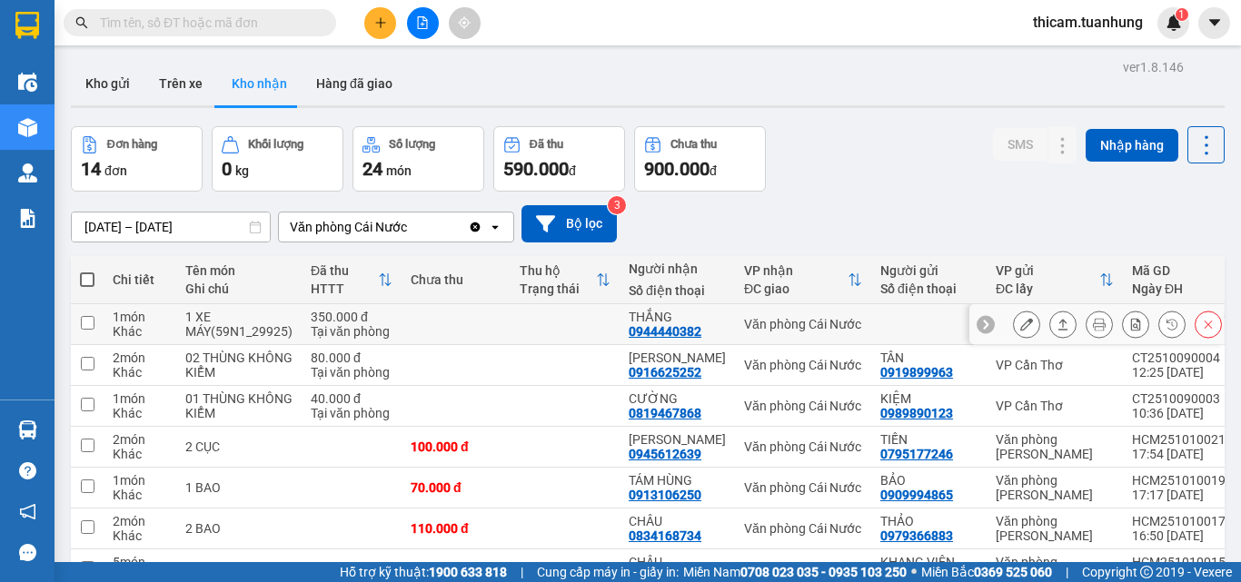
scroll to position [233, 0]
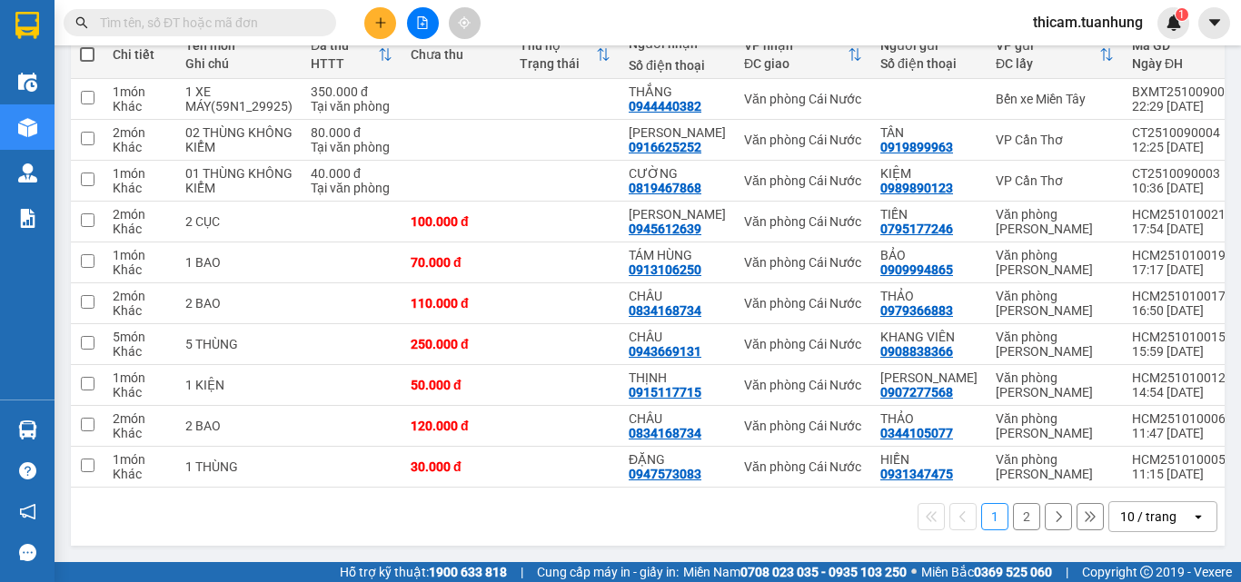
click at [1013, 518] on button "2" at bounding box center [1026, 516] width 27 height 27
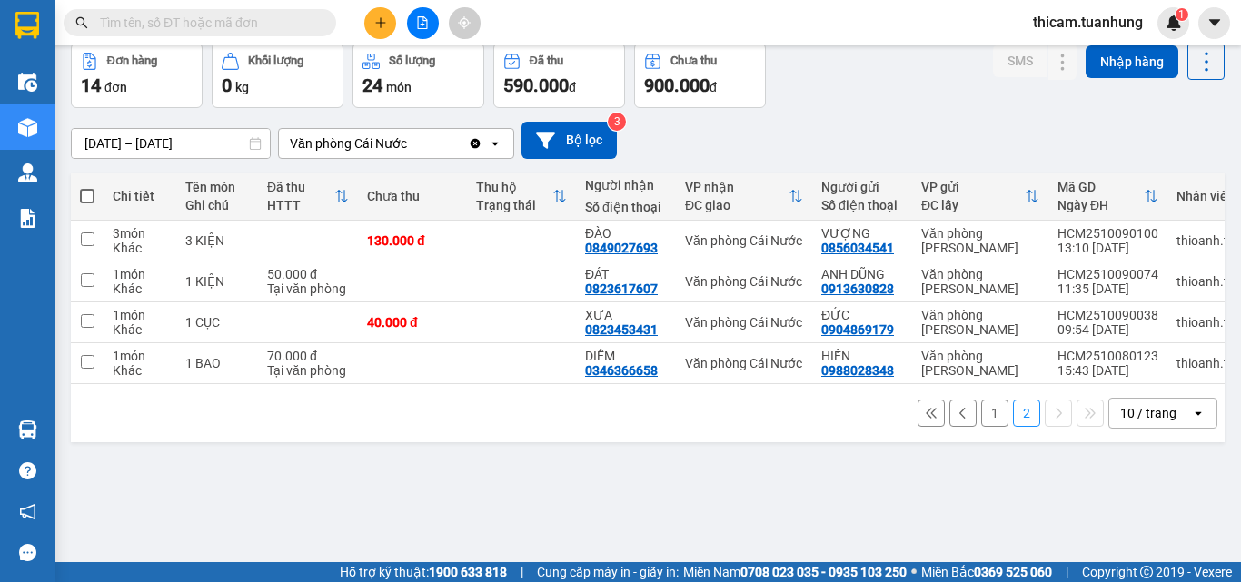
scroll to position [0, 0]
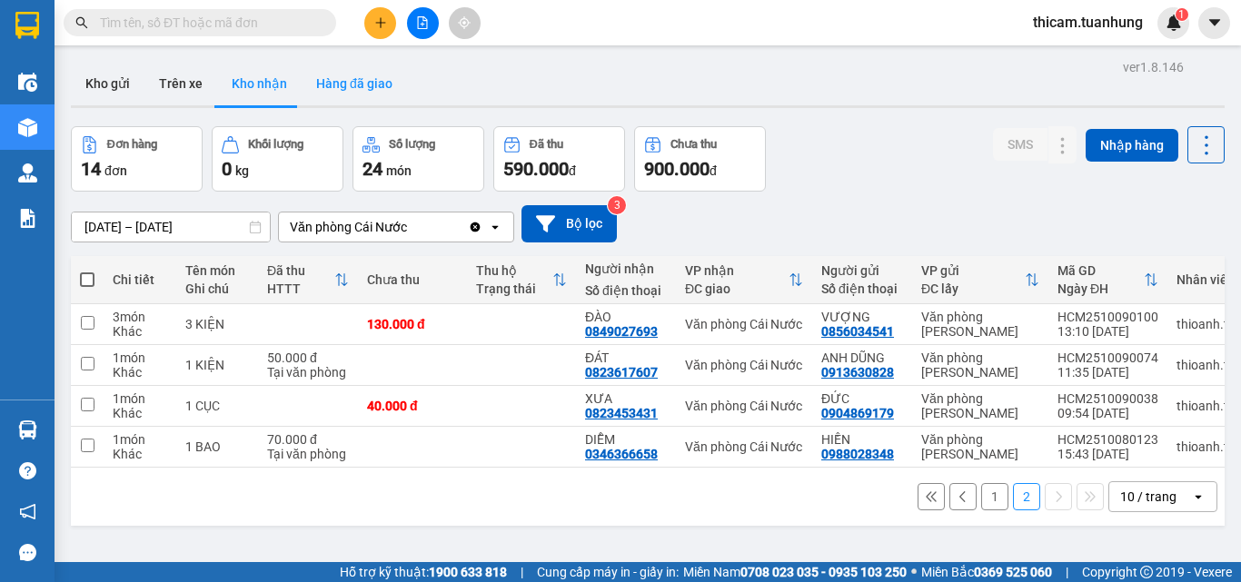
click at [361, 74] on button "Hàng đã giao" at bounding box center [354, 84] width 105 height 44
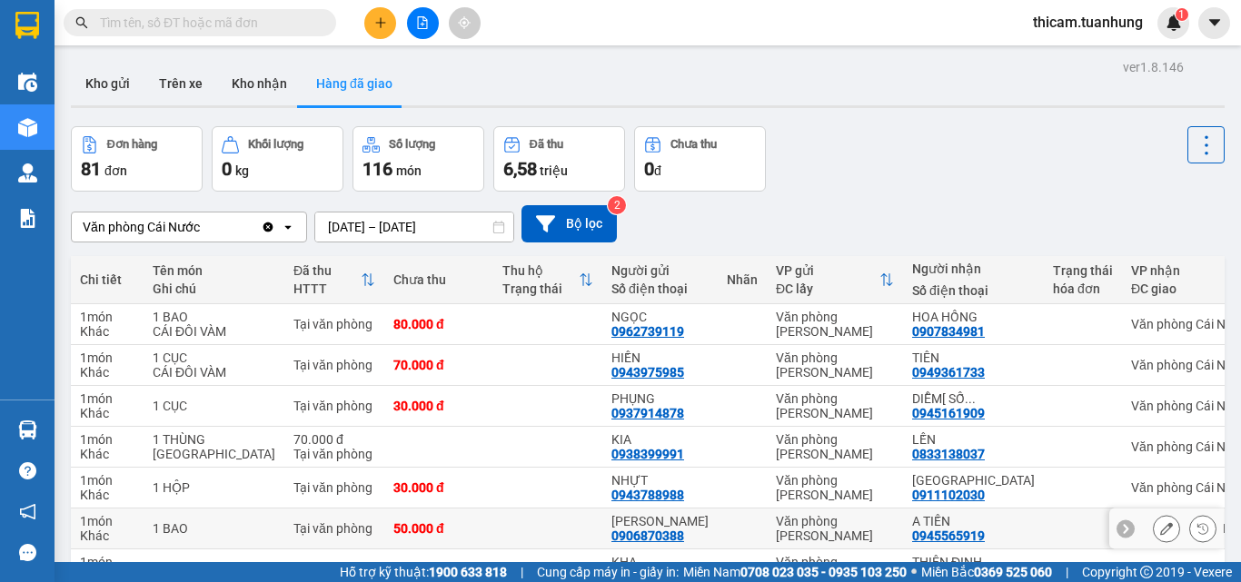
scroll to position [291, 0]
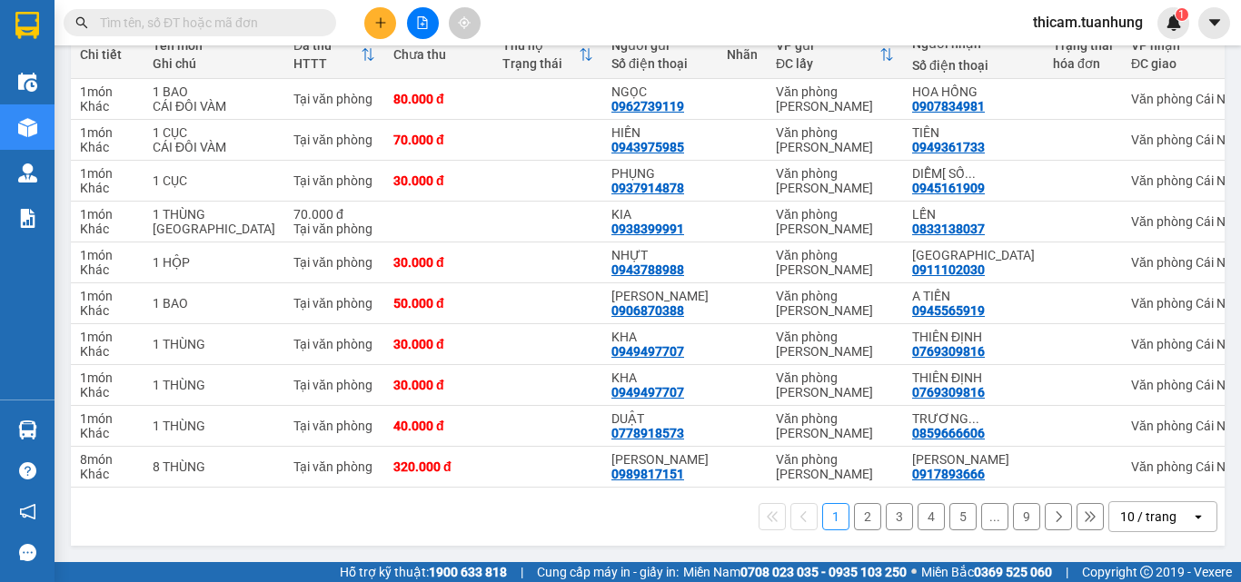
click at [854, 515] on button "2" at bounding box center [867, 516] width 27 height 27
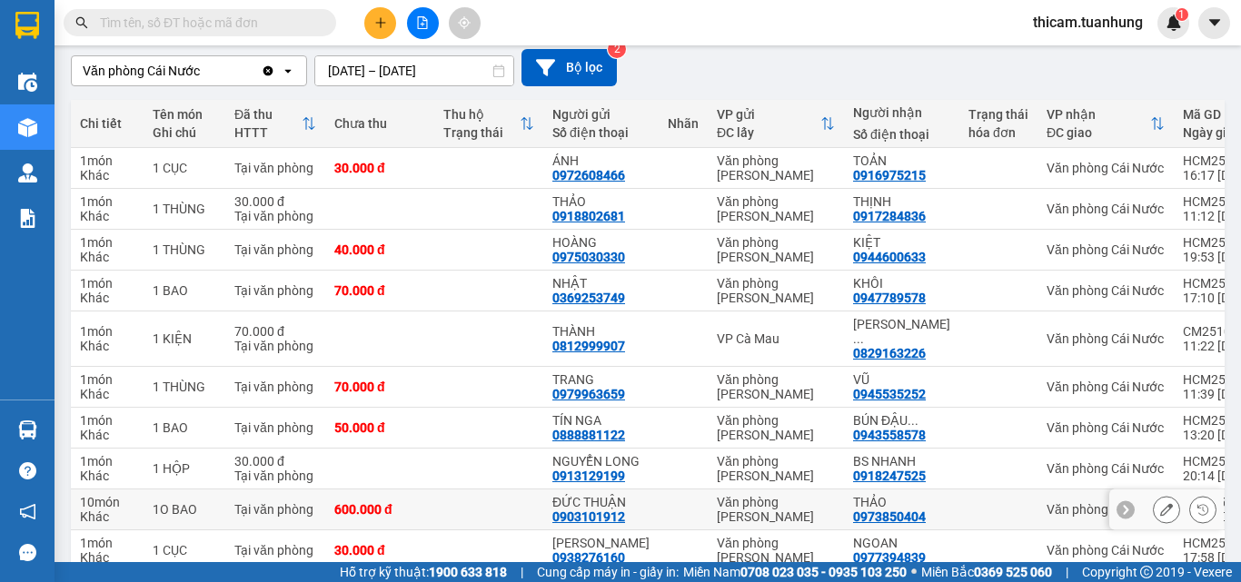
scroll to position [247, 0]
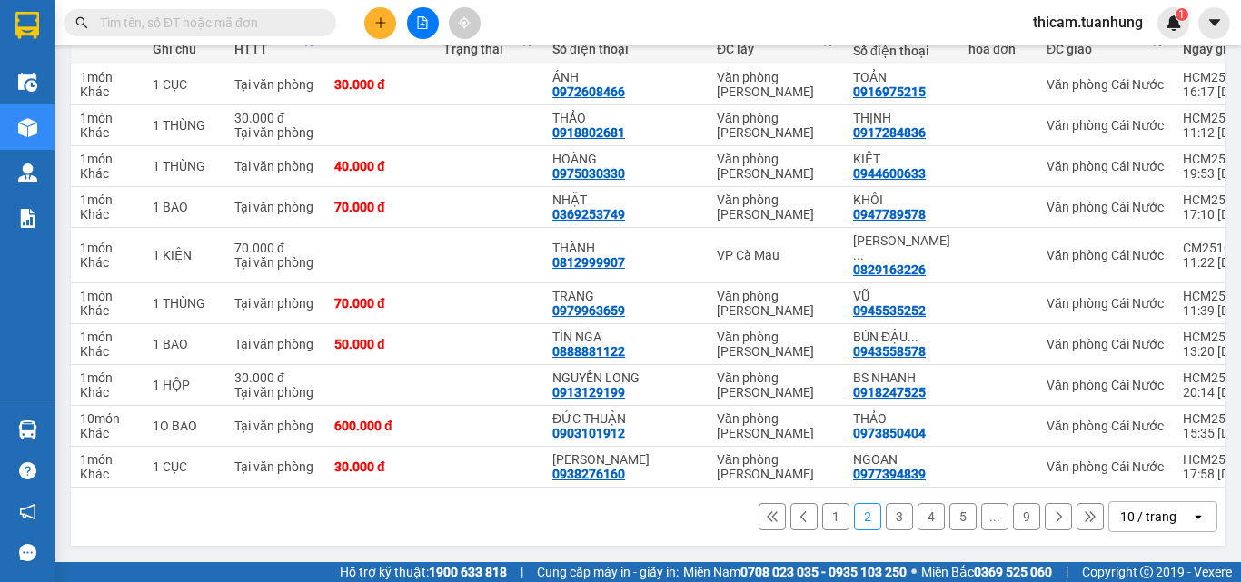
click at [822, 519] on button "1" at bounding box center [835, 516] width 27 height 27
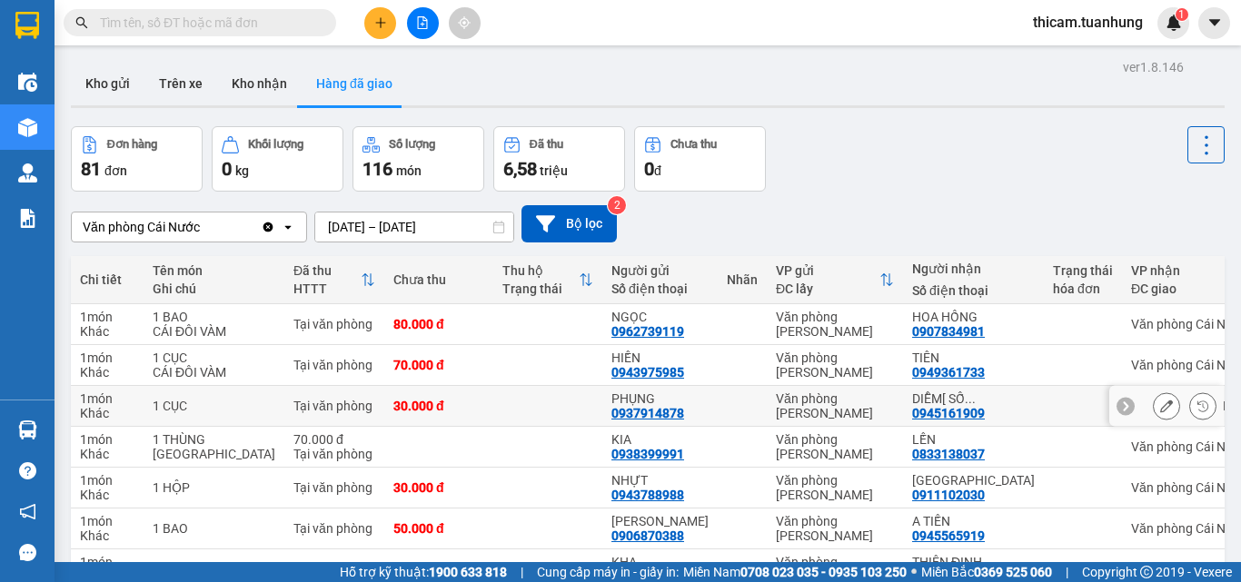
scroll to position [273, 0]
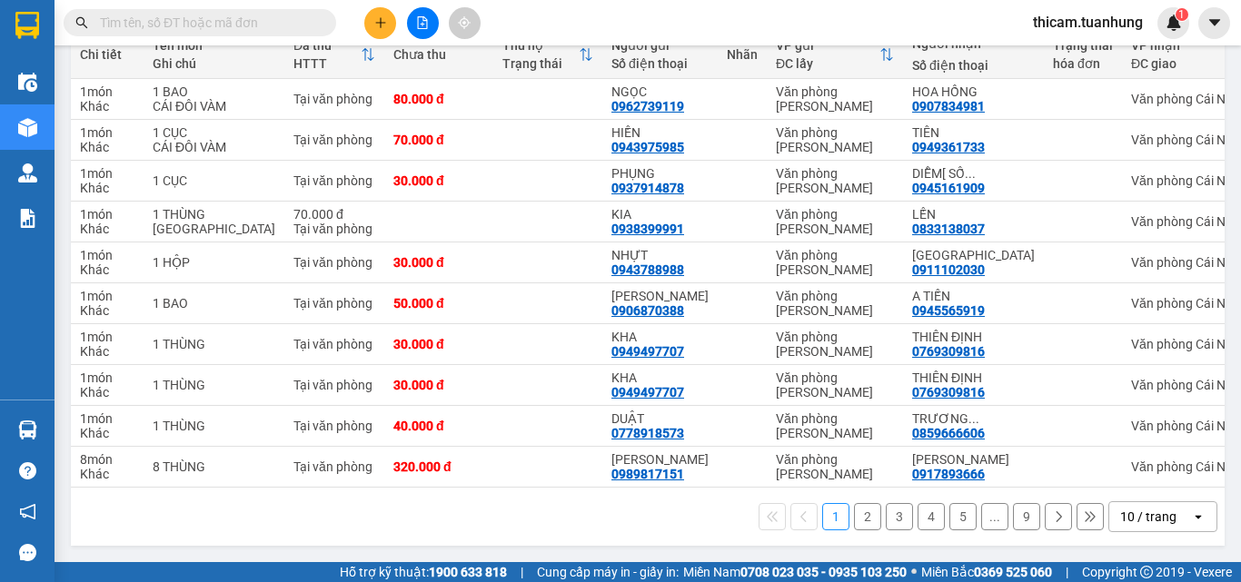
click at [886, 531] on button "3" at bounding box center [899, 516] width 27 height 27
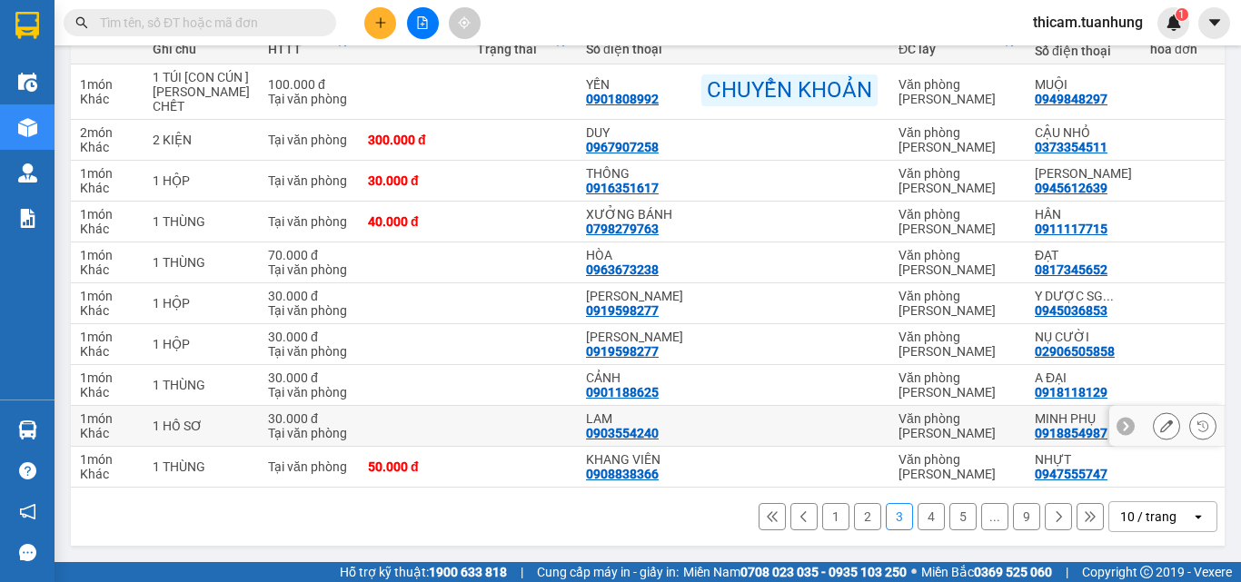
scroll to position [305, 0]
click at [918, 517] on button "4" at bounding box center [931, 516] width 27 height 27
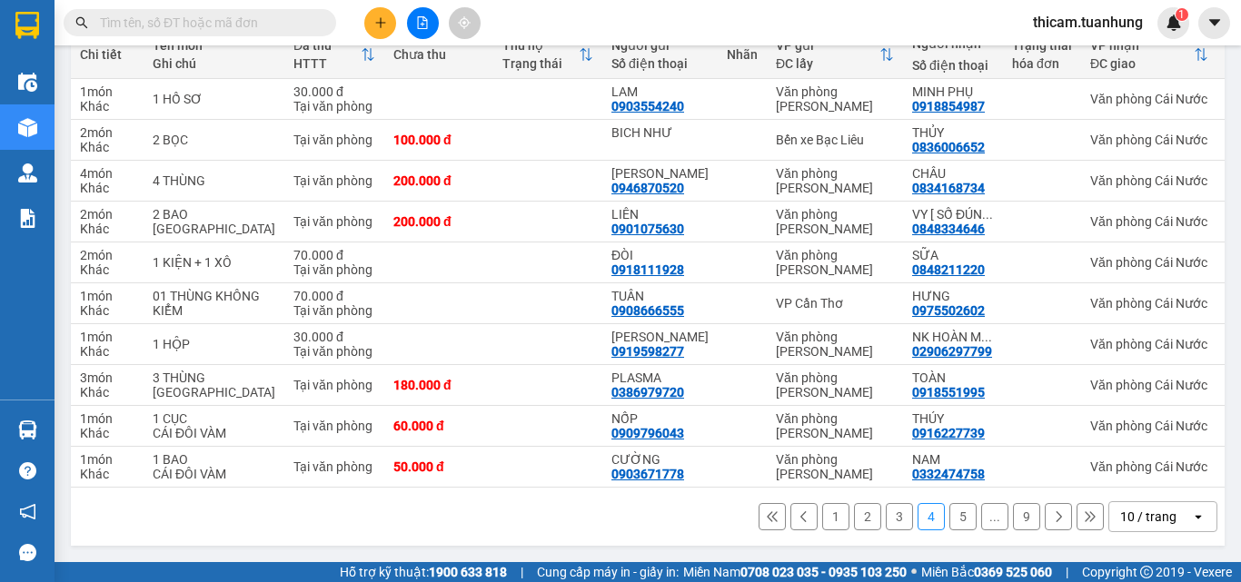
click at [958, 517] on button "5" at bounding box center [962, 516] width 27 height 27
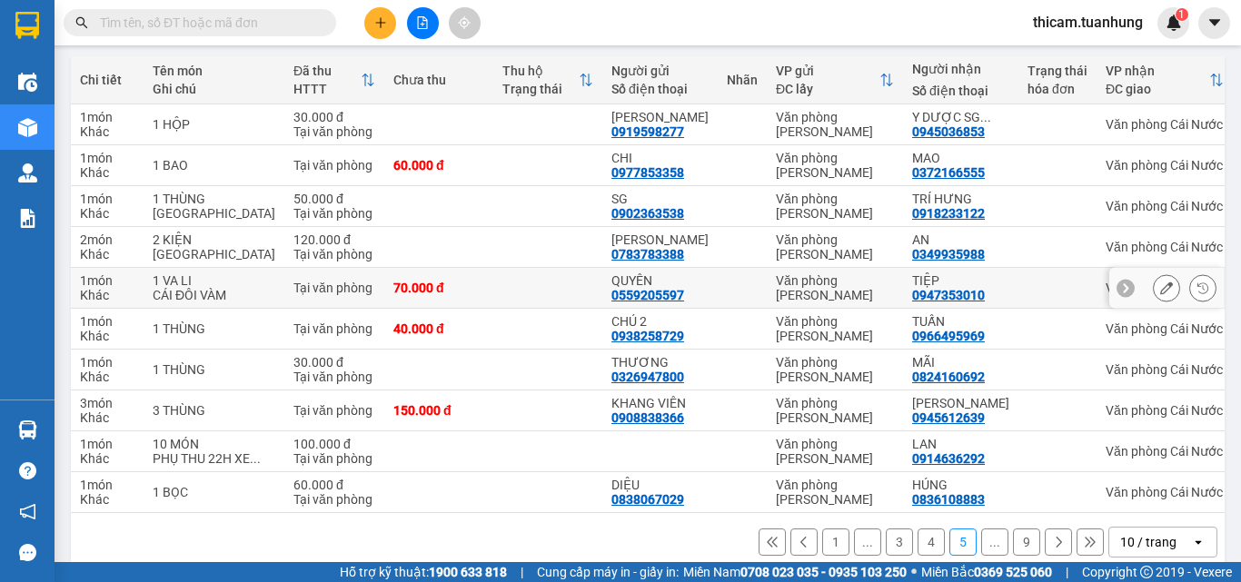
scroll to position [291, 0]
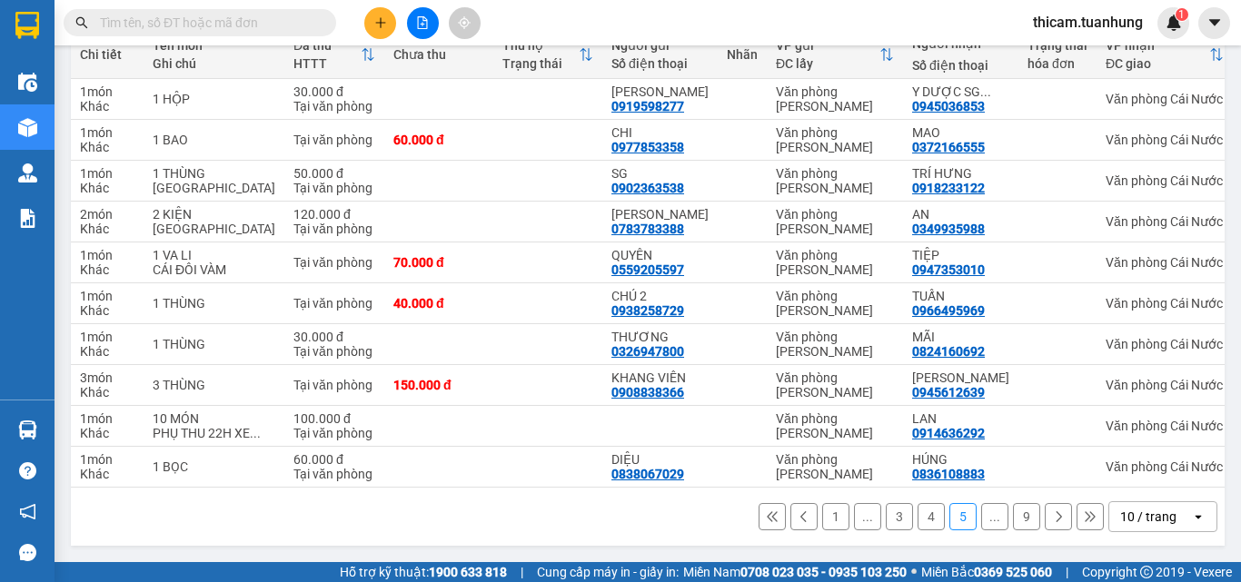
click at [918, 511] on button "4" at bounding box center [931, 516] width 27 height 27
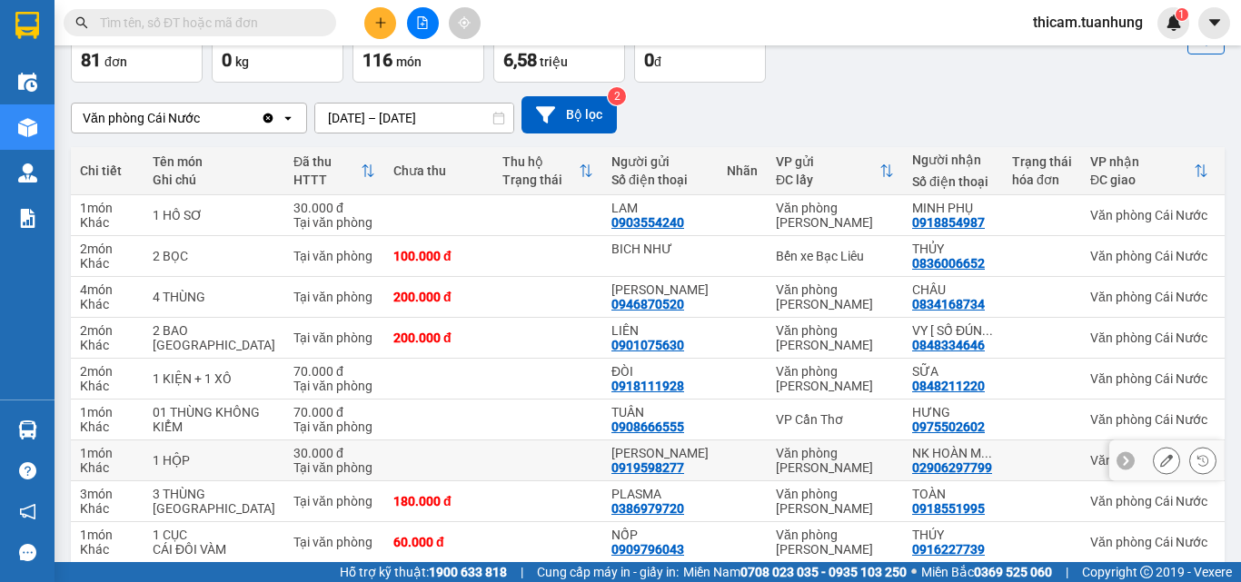
scroll to position [305, 0]
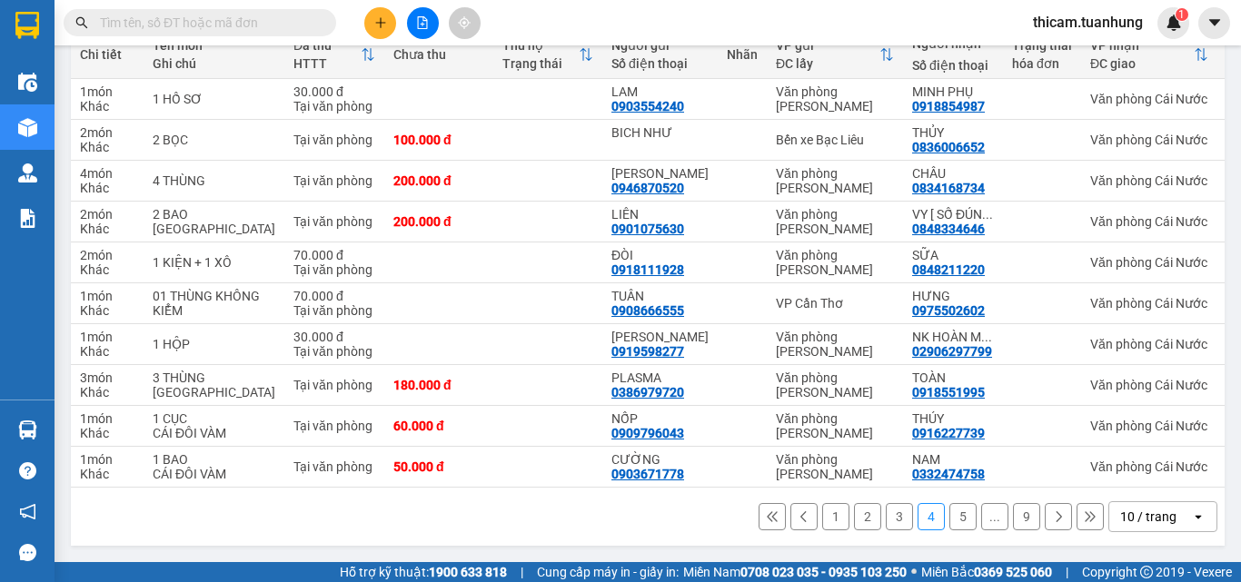
click at [886, 518] on button "3" at bounding box center [899, 516] width 27 height 27
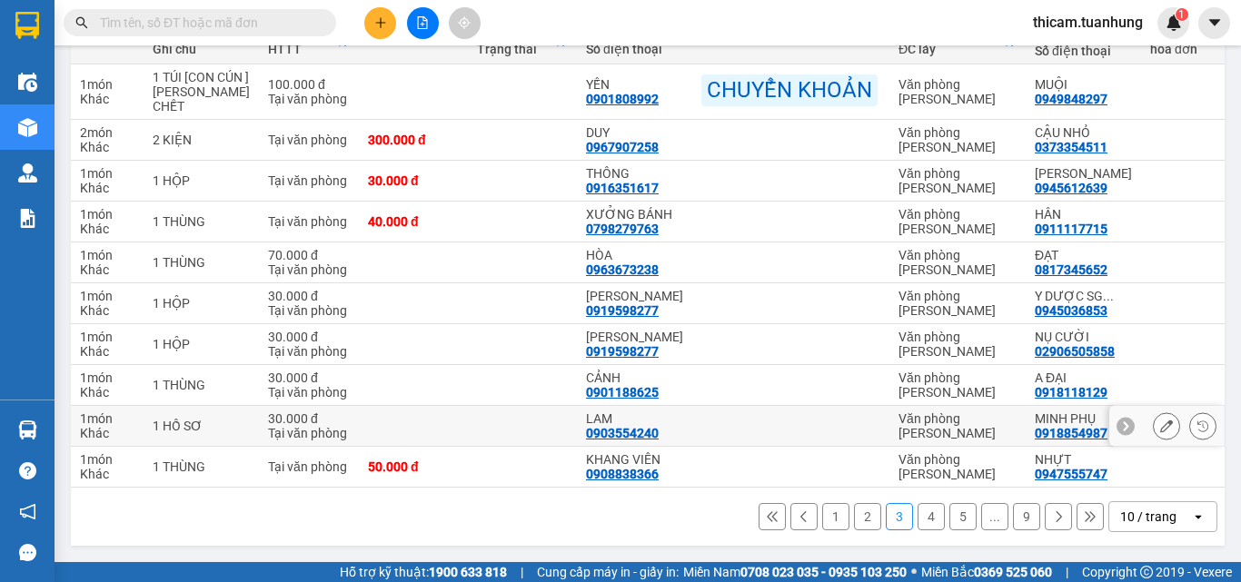
scroll to position [0, 0]
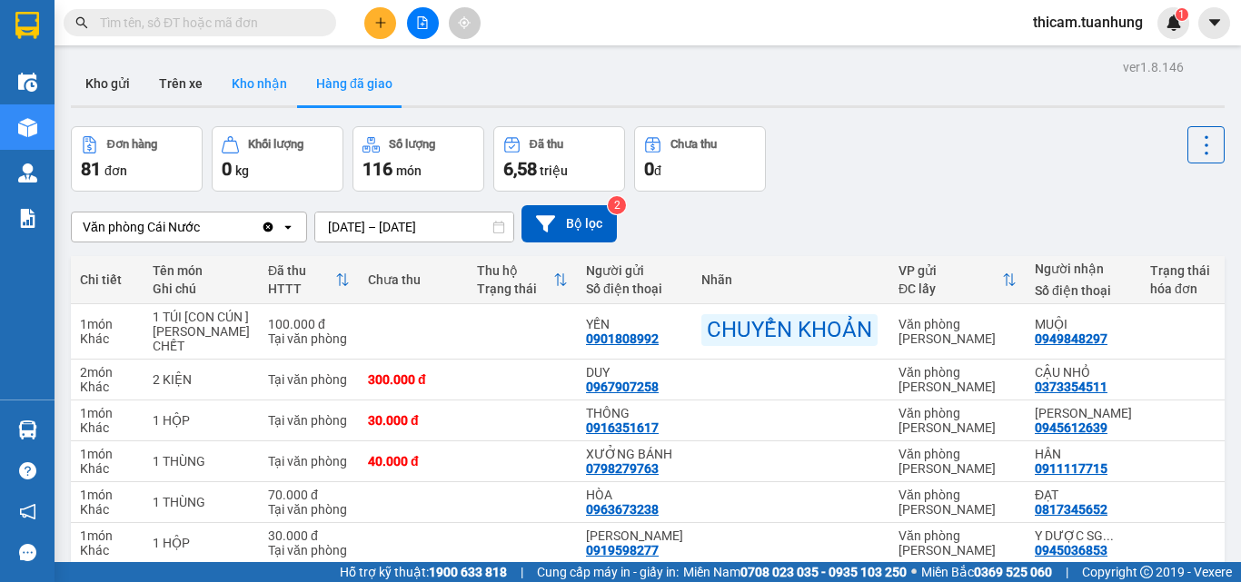
click at [284, 84] on button "Kho nhận" at bounding box center [259, 84] width 84 height 44
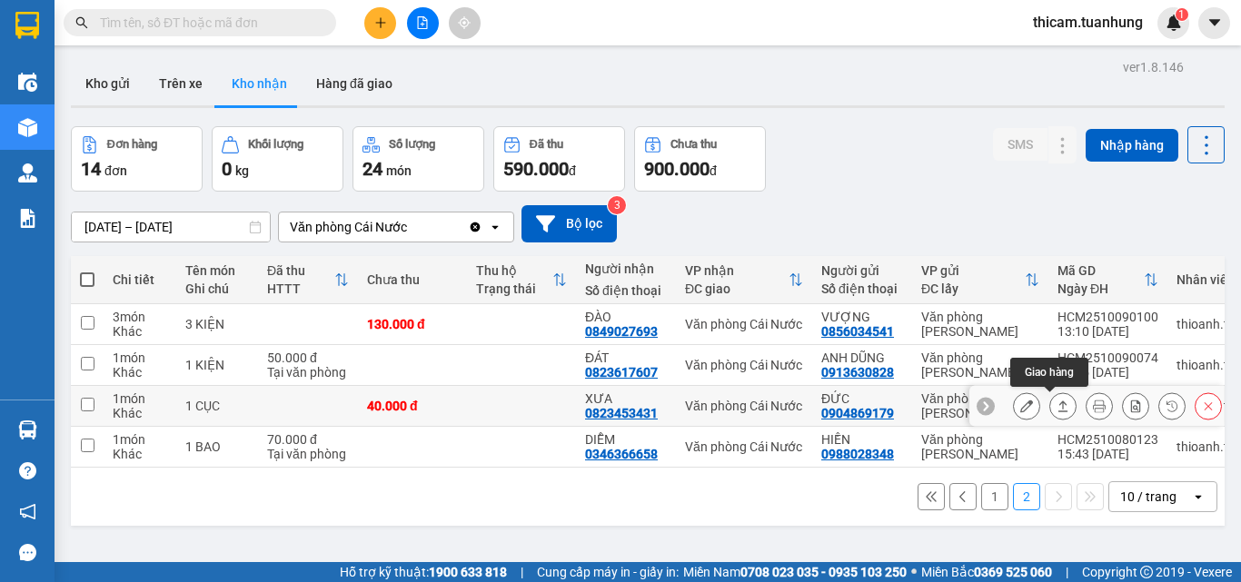
click at [1057, 405] on icon at bounding box center [1063, 406] width 13 height 13
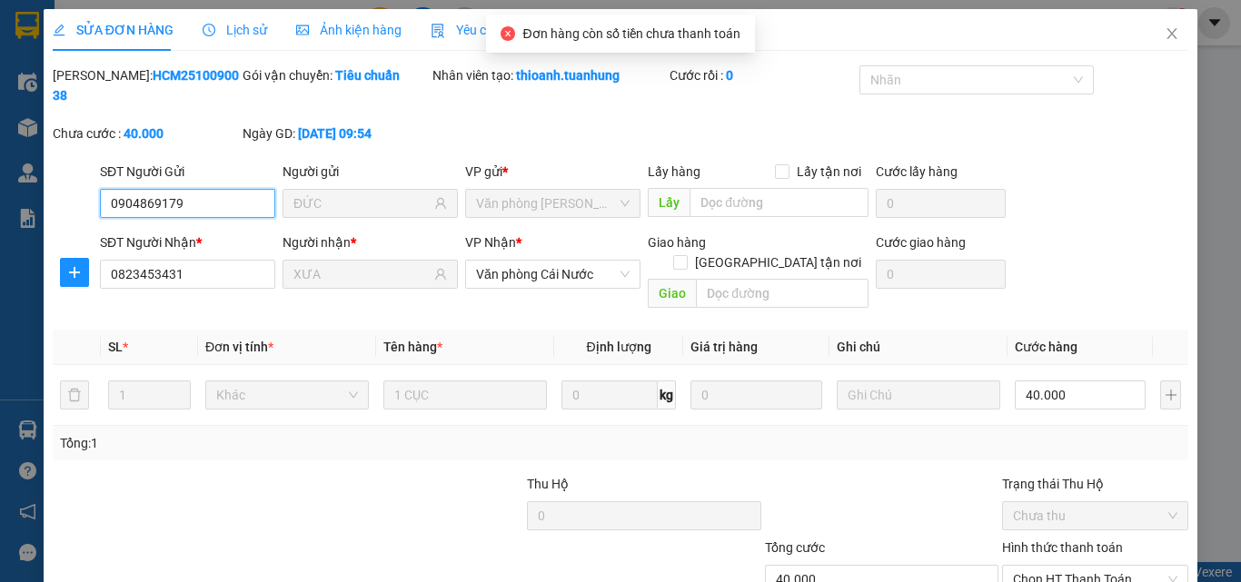
scroll to position [94, 0]
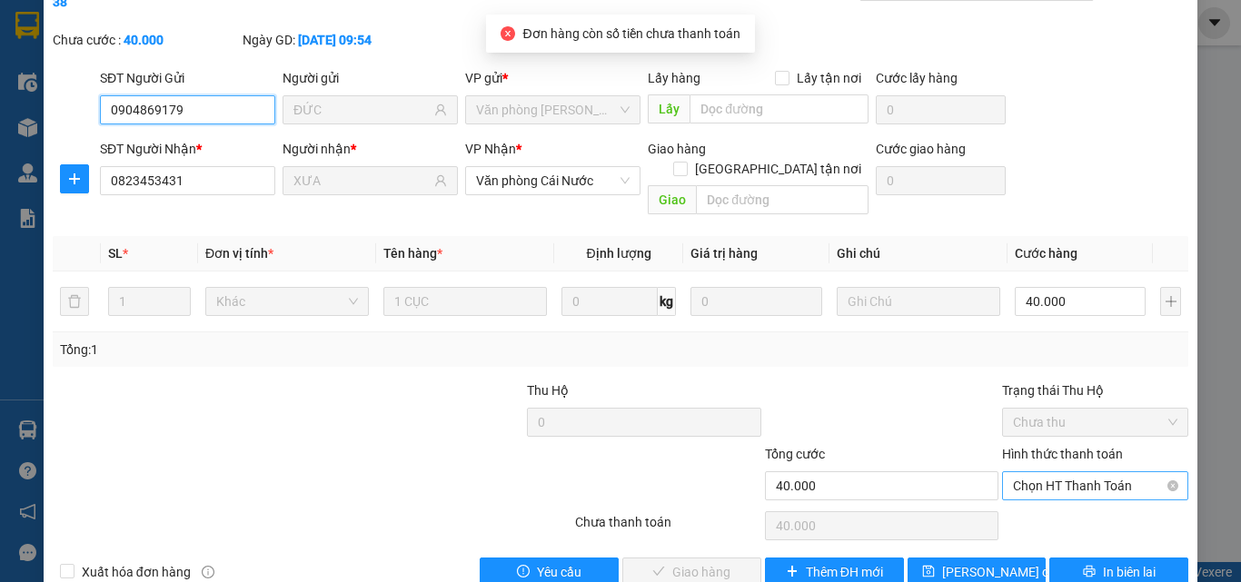
click at [1064, 472] on span "Chọn HT Thanh Toán" at bounding box center [1095, 485] width 164 height 27
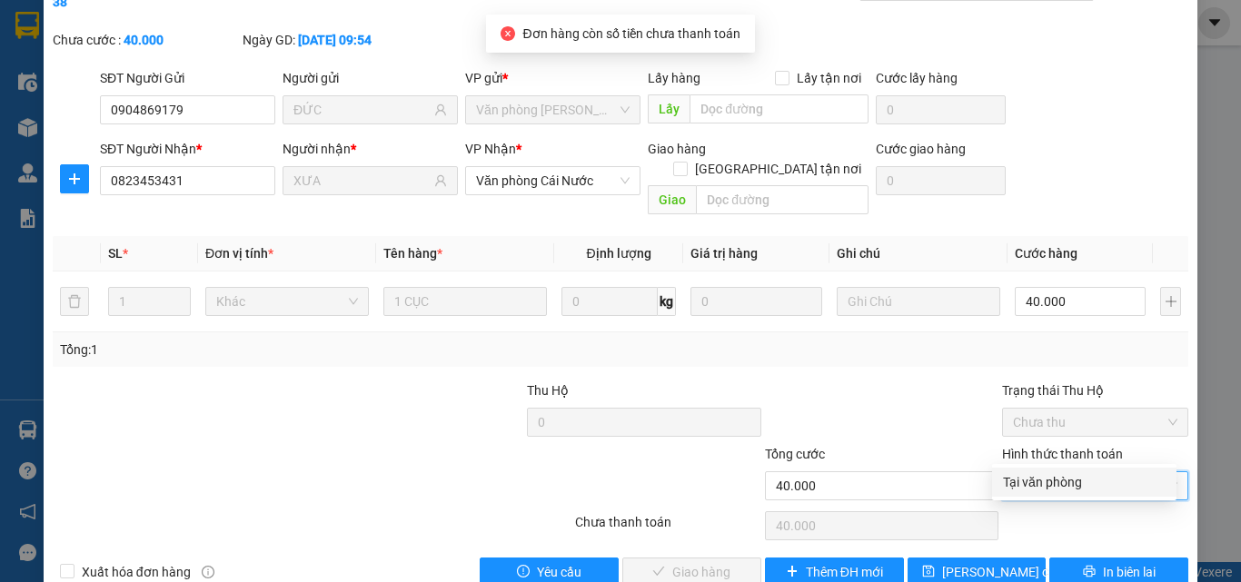
click at [1062, 472] on div "Tại văn phòng" at bounding box center [1084, 482] width 163 height 20
type input "0"
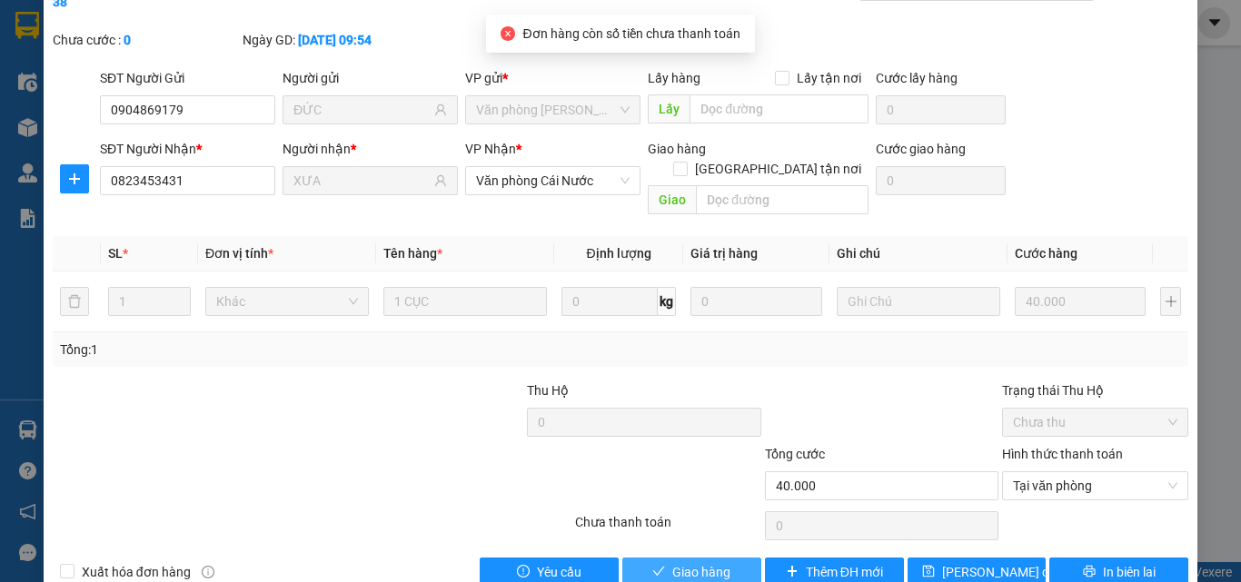
click at [725, 551] on button "Giao hàng" at bounding box center [691, 572] width 139 height 29
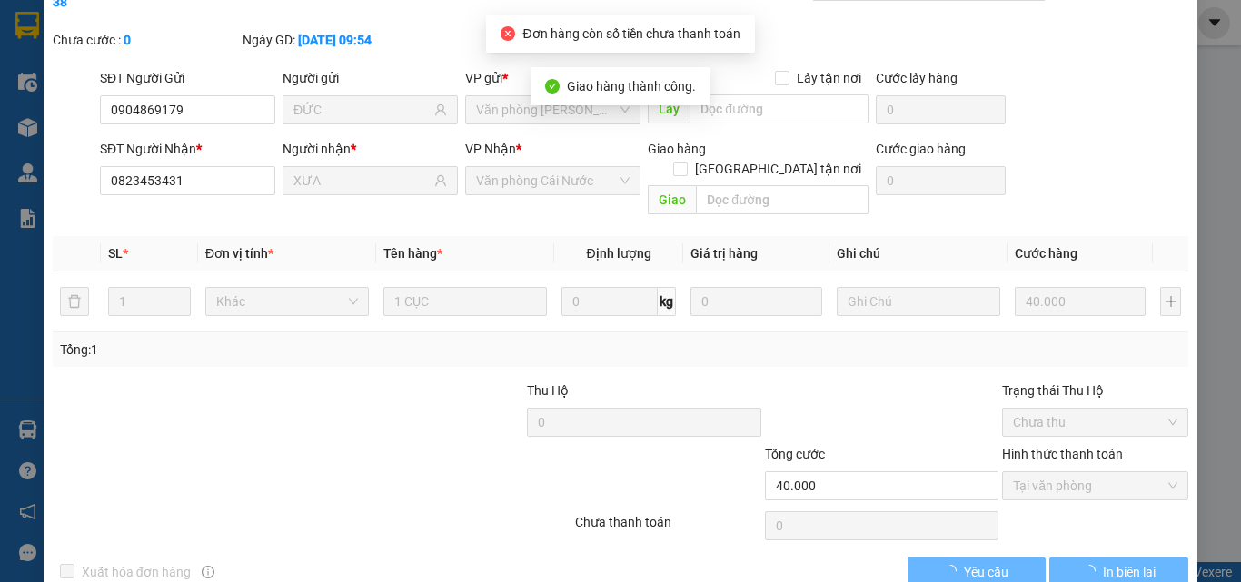
scroll to position [0, 0]
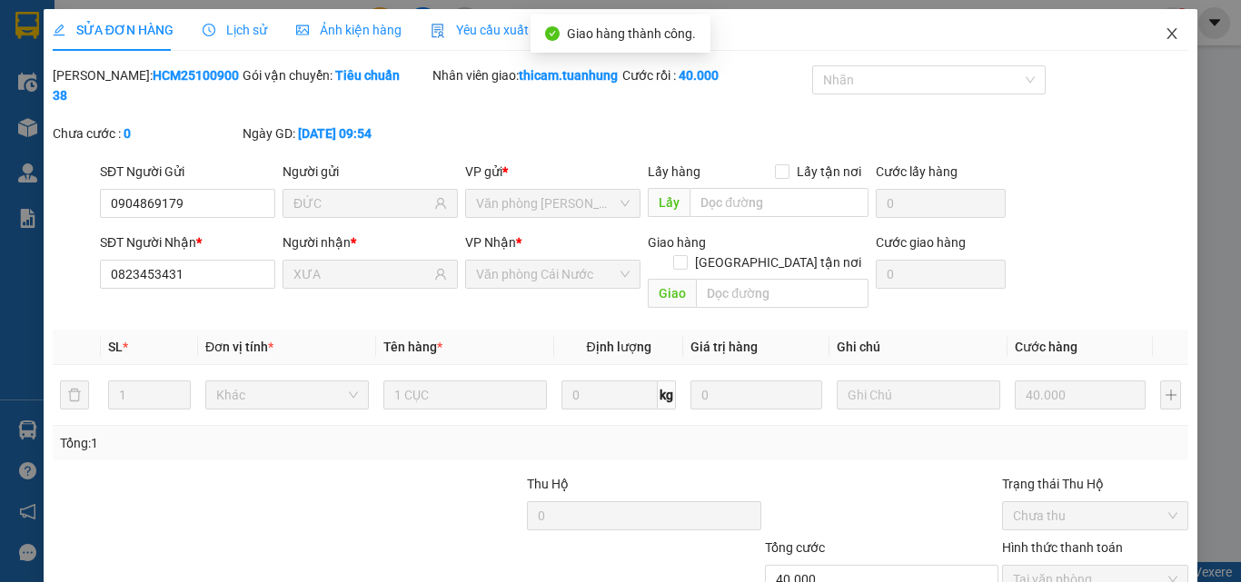
click at [1165, 38] on icon "close" at bounding box center [1172, 33] width 15 height 15
